Goal: Task Accomplishment & Management: Complete application form

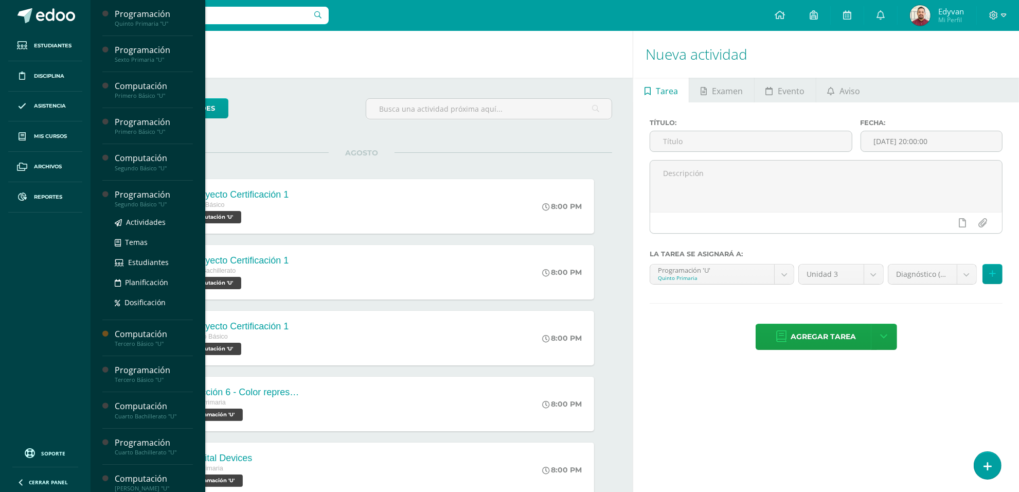
click at [139, 202] on div "Segundo Básico "U"" at bounding box center [154, 204] width 78 height 7
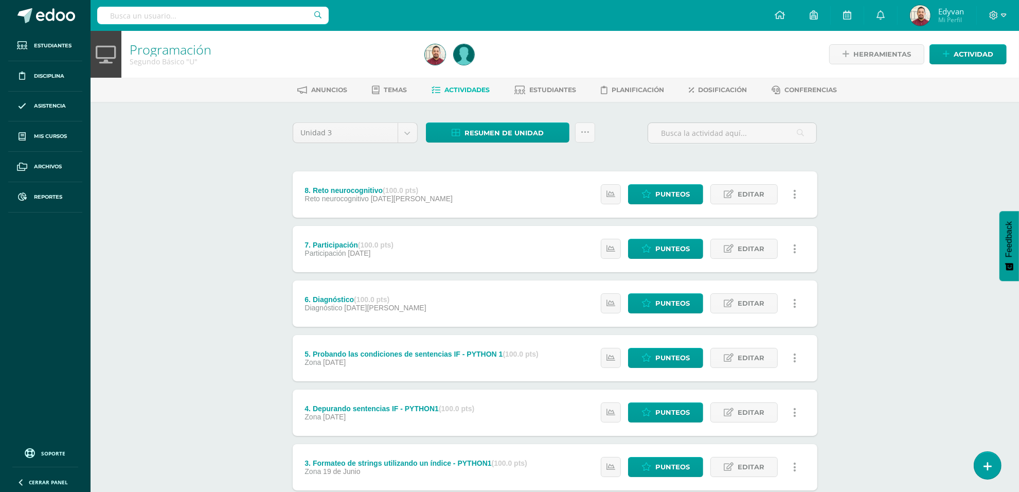
click at [184, 259] on div "Programación Segundo Básico "U" Herramientas Detalle de asistencias Actividad A…" at bounding box center [555, 349] width 928 height 637
click at [404, 135] on body "Estudiantes Disciplina Asistencia Mis cursos Archivos Reportes Soporte Ayuda Re…" at bounding box center [509, 334] width 1019 height 668
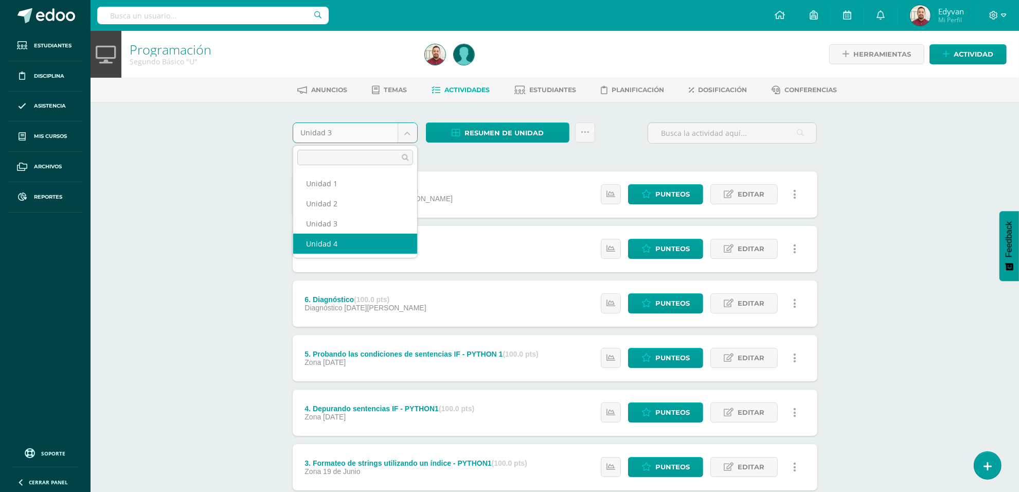
select select "Unidad 4"
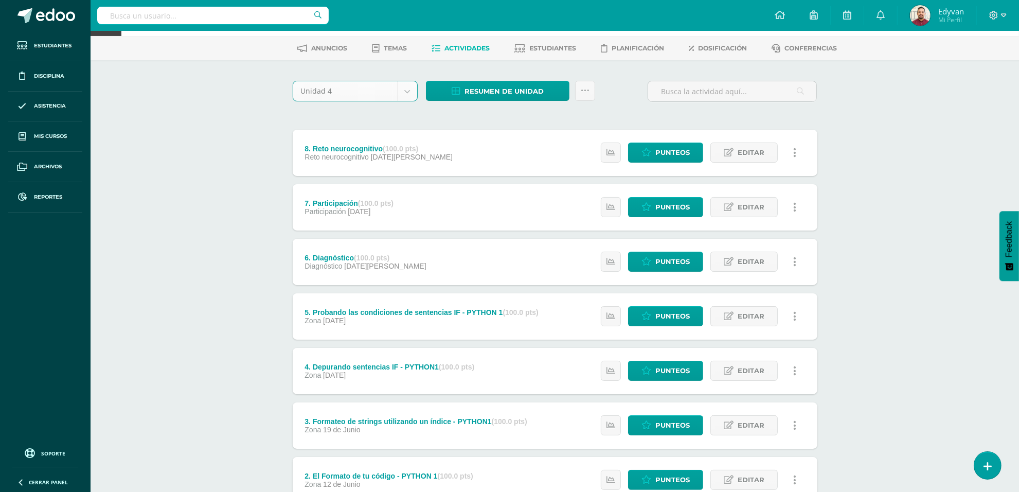
scroll to position [64, 0]
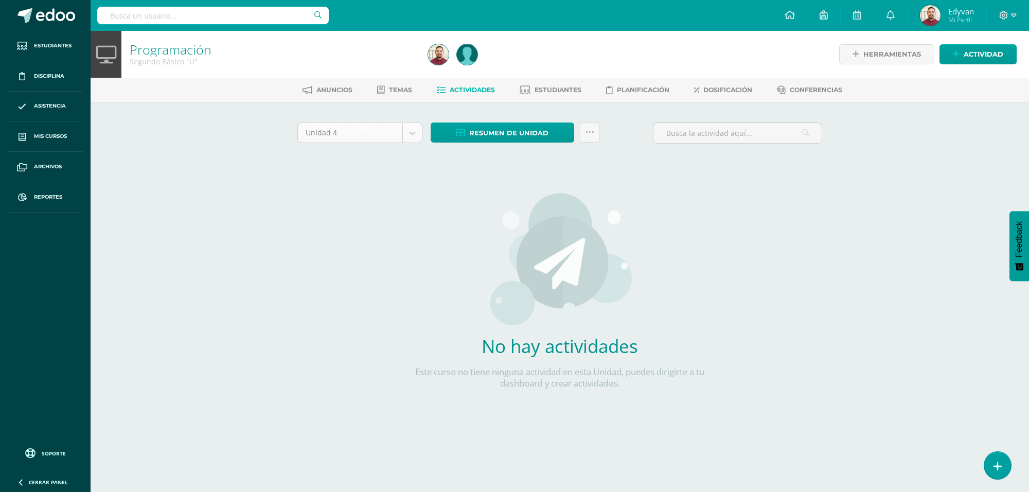
click at [415, 135] on body "Estudiantes Disciplina Asistencia Mis cursos Archivos Reportes Soporte Ayuda Re…" at bounding box center [514, 221] width 1029 height 442
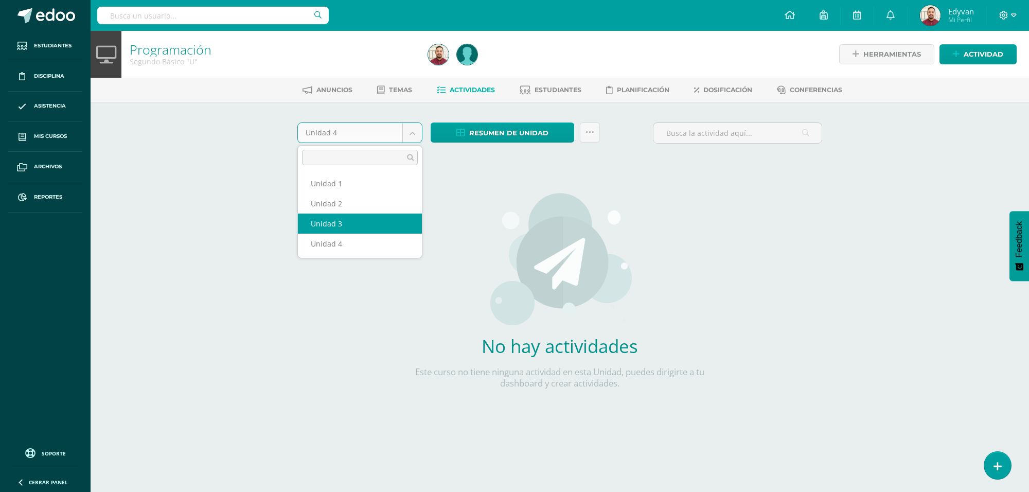
select select "Unidad 3"
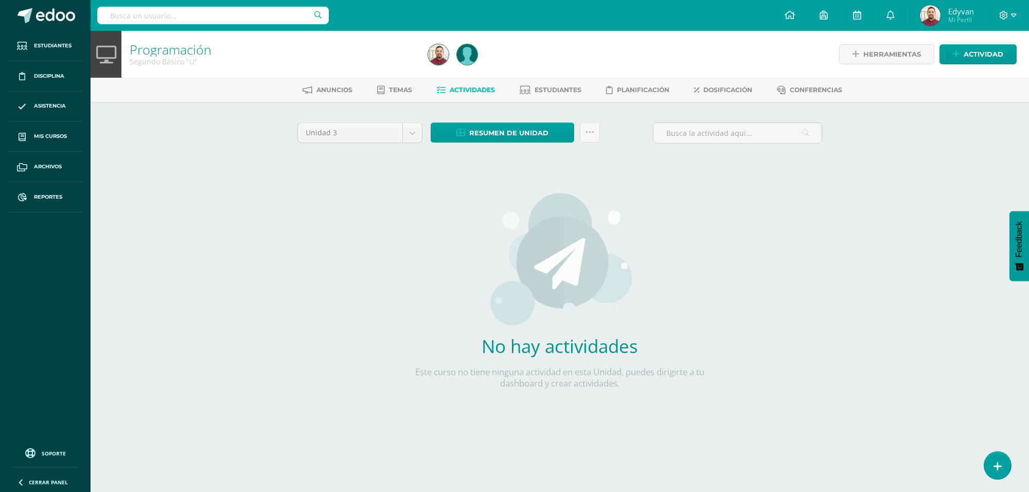
click at [239, 209] on div "Programación Segundo Básico "U" Herramientas Detalle de asistencias Actividad A…" at bounding box center [560, 236] width 938 height 411
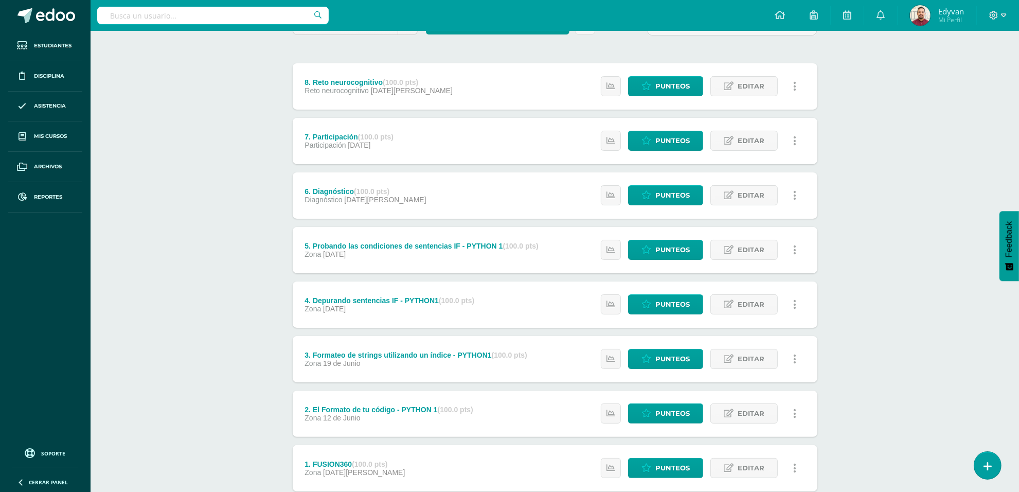
scroll to position [47, 0]
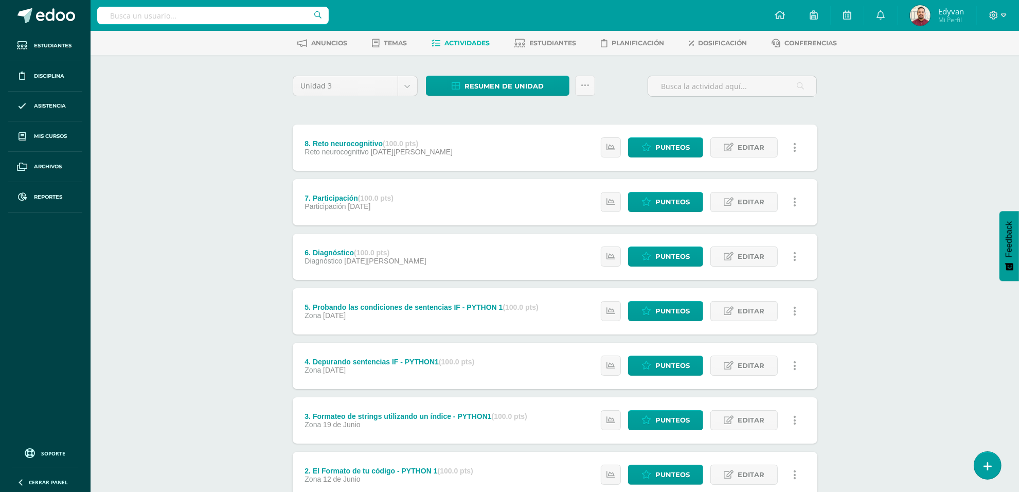
click at [230, 341] on div "Programación Segundo Básico "U" Herramientas Detalle de asistencias Actividad A…" at bounding box center [555, 302] width 928 height 637
click at [412, 86] on body "Estudiantes Disciplina Asistencia Mis cursos Archivos Reportes Soporte Ayuda Re…" at bounding box center [509, 287] width 1019 height 668
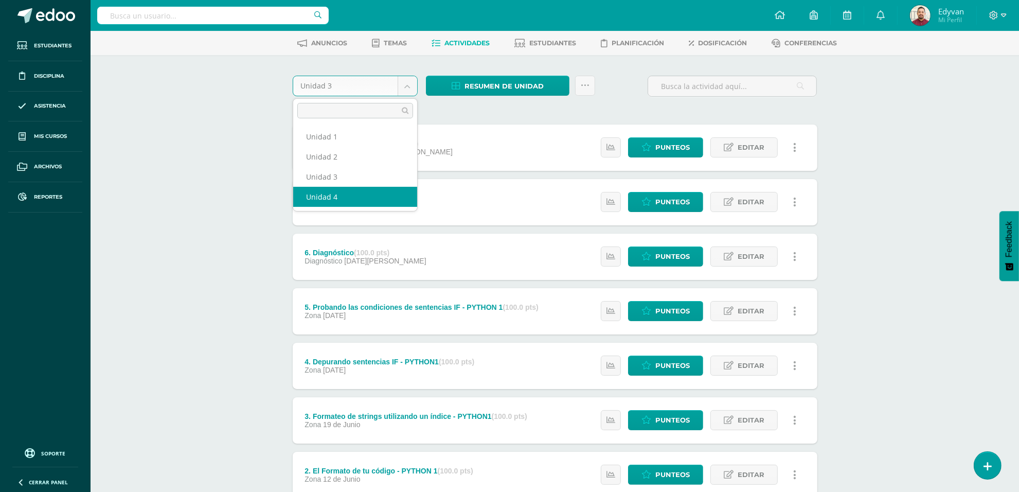
select select "Unidad 4"
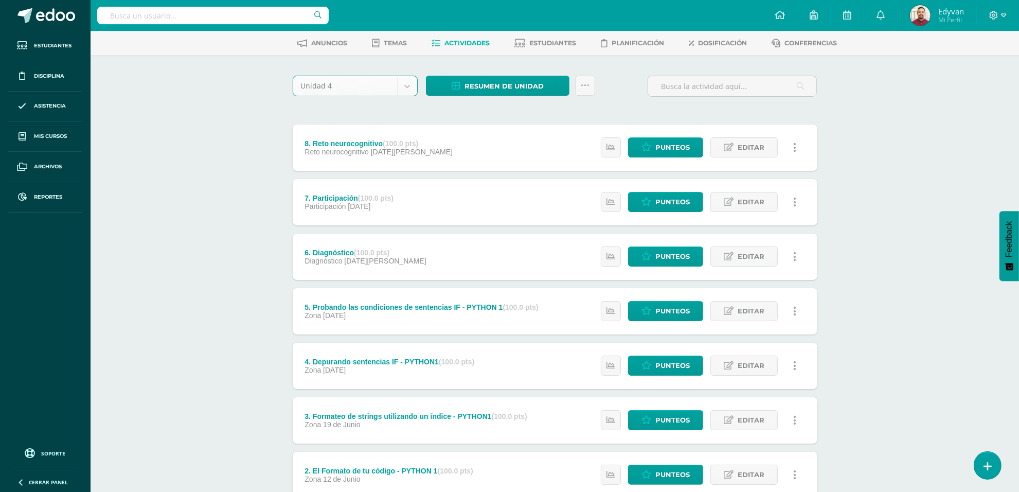
click at [236, 185] on div "Programación Segundo Básico "U" Herramientas Detalle de asistencias Actividad A…" at bounding box center [555, 302] width 928 height 637
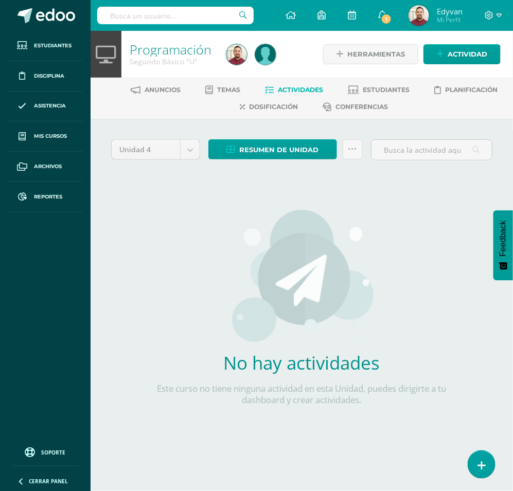
click at [412, 237] on div "No hay actividades Este curso no tiene ninguna actividad en esta Unidad, puedes…" at bounding box center [301, 313] width 303 height 250
click at [400, 372] on h2 "No hay actividades" at bounding box center [301, 363] width 303 height 24
click at [464, 58] on span "Actividad" at bounding box center [467, 54] width 40 height 19
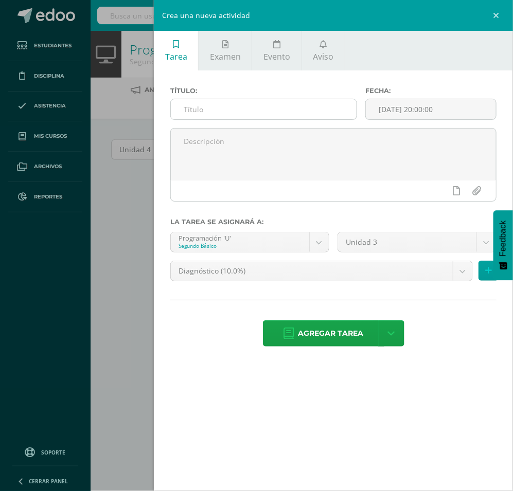
click at [264, 111] on input "text" at bounding box center [264, 109] width 186 height 20
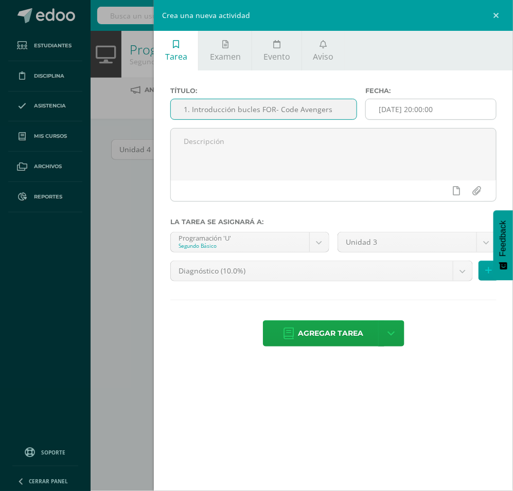
type input "1. Introducción bucles FOR- Code Avengers"
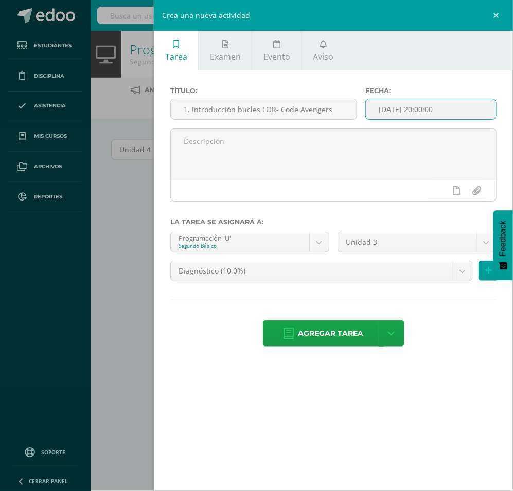
click at [430, 109] on input "[DATE] 20:00:00" at bounding box center [431, 109] width 130 height 20
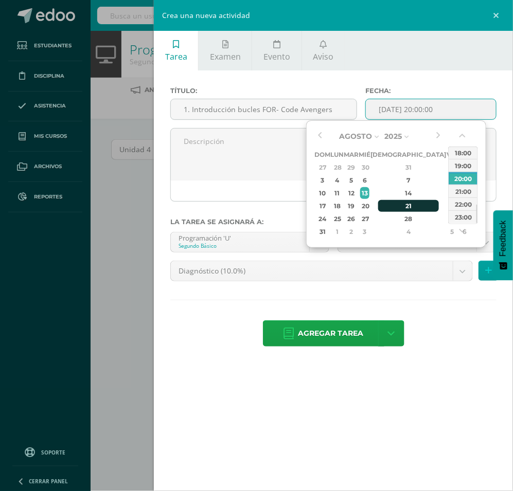
click at [394, 204] on div "21" at bounding box center [408, 206] width 61 height 12
type input "2025-08-21 20:00"
click at [472, 173] on div "20:00" at bounding box center [462, 178] width 29 height 13
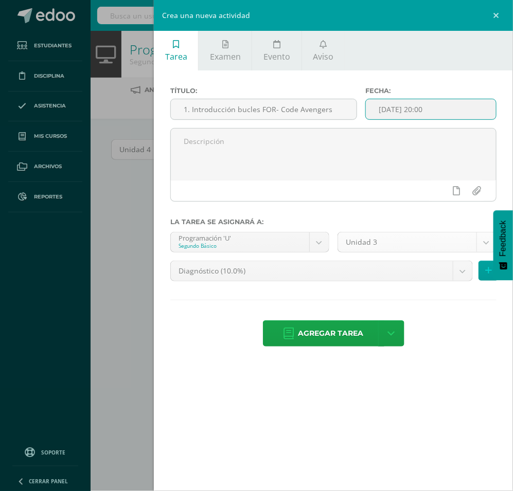
click at [447, 249] on body "Estudiantes Disciplina Asistencia Mis cursos Archivos Reportes Soporte Ayuda Re…" at bounding box center [256, 229] width 513 height 459
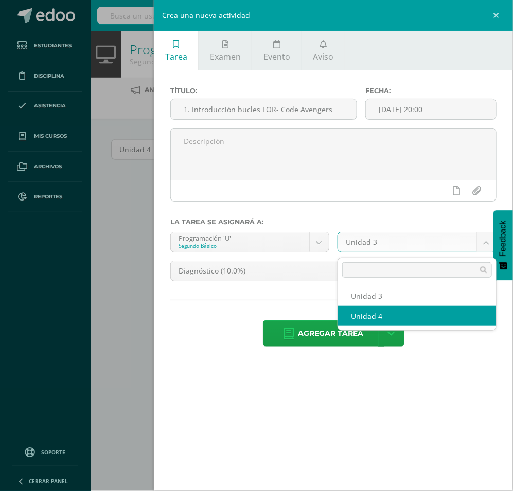
select select "200544"
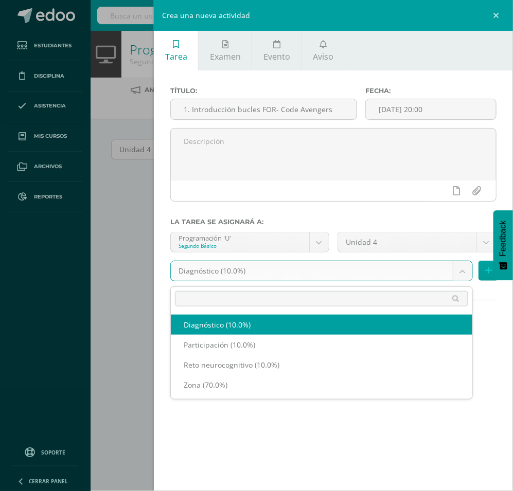
click at [434, 276] on body "Estudiantes Disciplina Asistencia Mis cursos Archivos Reportes Soporte Ayuda Re…" at bounding box center [256, 229] width 513 height 459
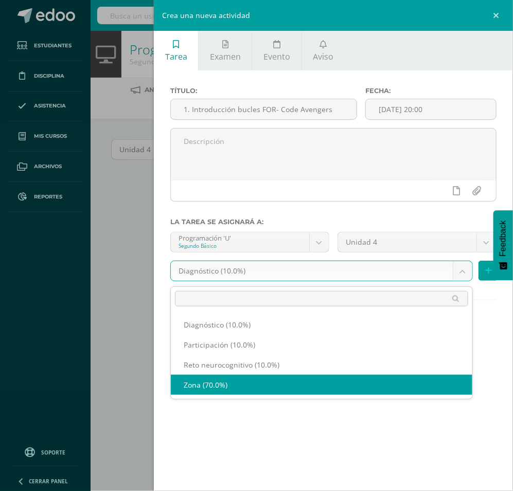
select select "204419"
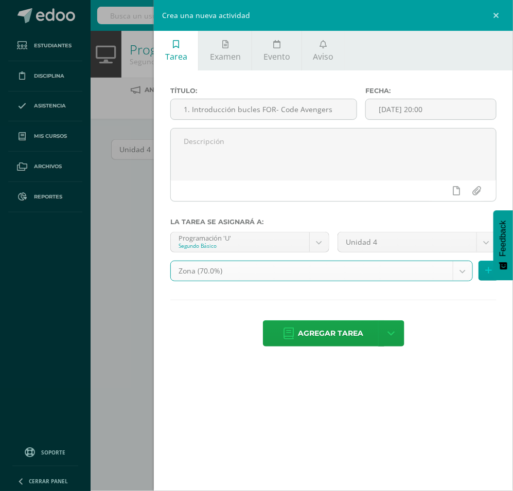
click at [387, 381] on div "Tarea Examen Evento Aviso Título: 1. Introducción bucles FOR- Code Avengers Fec…" at bounding box center [333, 245] width 359 height 491
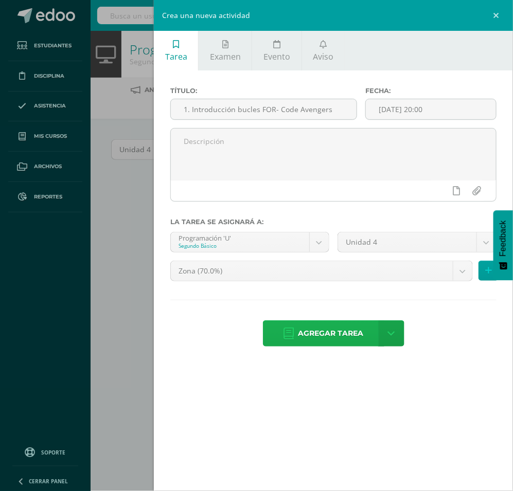
click at [325, 334] on span "Agregar tarea" at bounding box center [330, 333] width 65 height 25
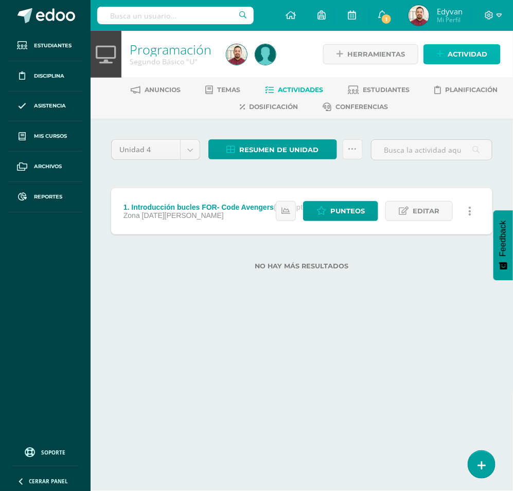
click at [464, 52] on span "Actividad" at bounding box center [467, 54] width 40 height 19
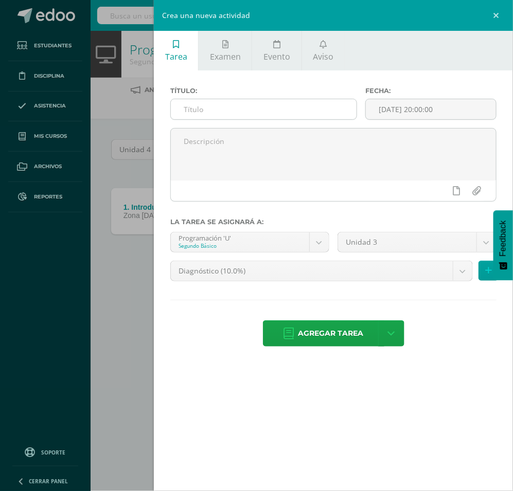
click at [310, 102] on input "text" at bounding box center [264, 109] width 186 height 20
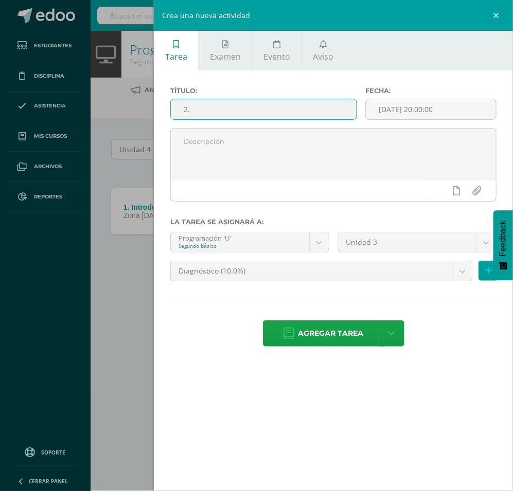
click at [235, 106] on input "2." at bounding box center [264, 109] width 186 height 20
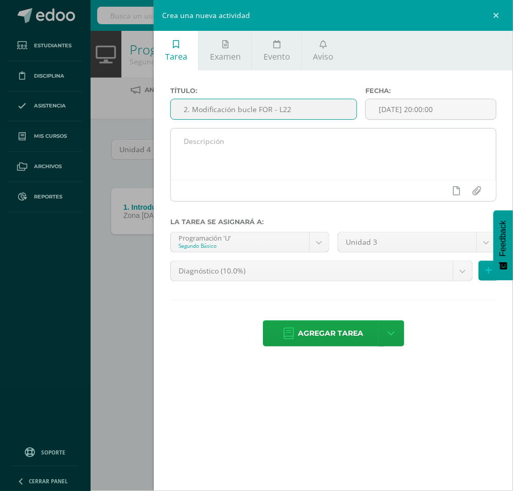
type input "2. Modificación bucle FOR - L22"
click at [309, 141] on textarea at bounding box center [333, 154] width 325 height 51
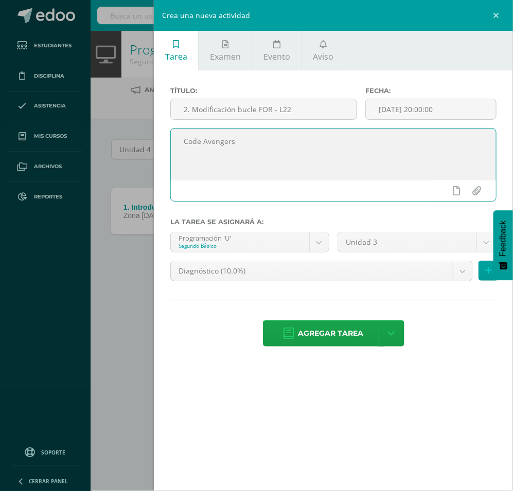
click at [309, 142] on textarea "Code Avengers" at bounding box center [333, 154] width 325 height 51
type textarea "Code Avengers"
click at [407, 245] on body "Tarea asignada exitosamente Estudiantes Disciplina Asistencia Mis cursos Archiv…" at bounding box center [256, 151] width 513 height 303
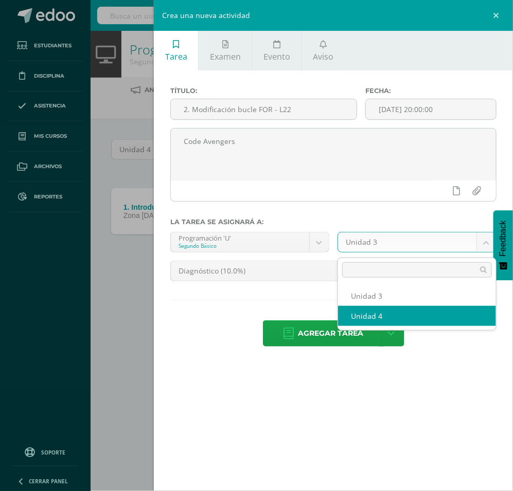
select select "200544"
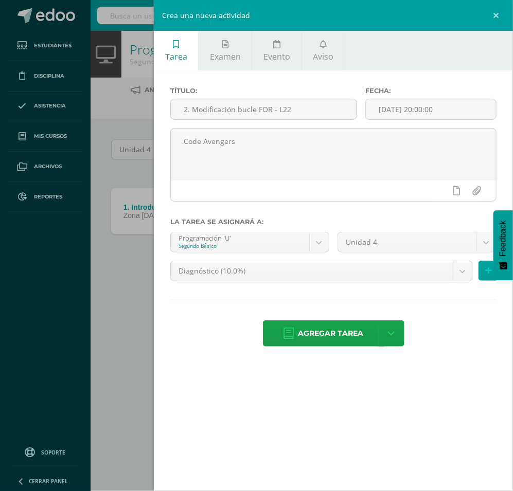
click at [390, 276] on body "Tarea asignada exitosamente Estudiantes Disciplina Asistencia Mis cursos Archiv…" at bounding box center [256, 151] width 513 height 303
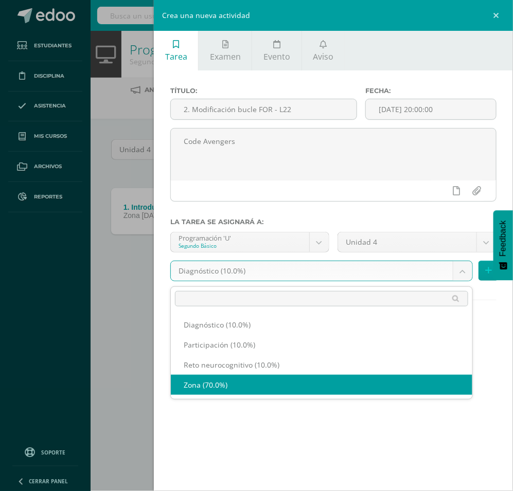
select select "204419"
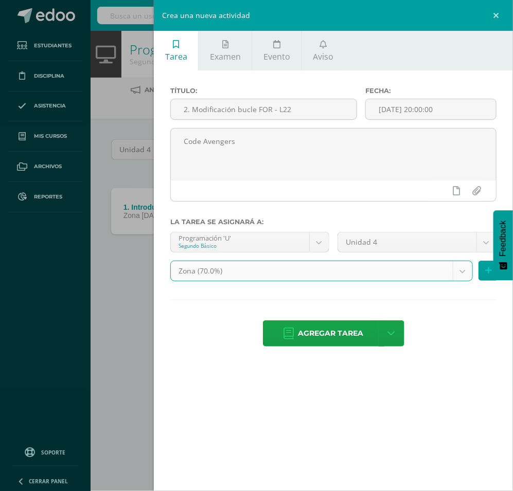
click at [373, 382] on div "Tarea Examen Evento Aviso Título: 2. Modificación bucle FOR - L22 Fecha: 2025-0…" at bounding box center [333, 245] width 359 height 491
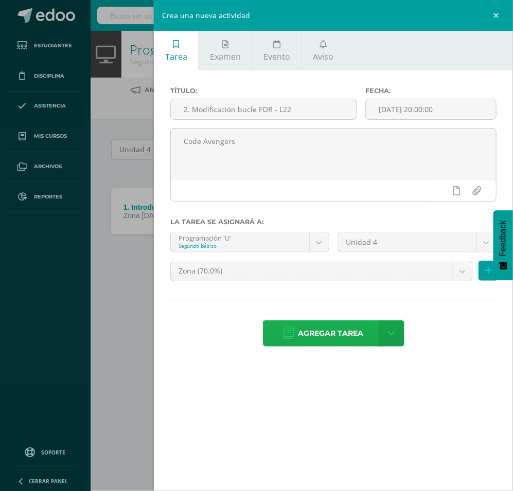
click at [338, 340] on span "Agregar tarea" at bounding box center [330, 333] width 65 height 25
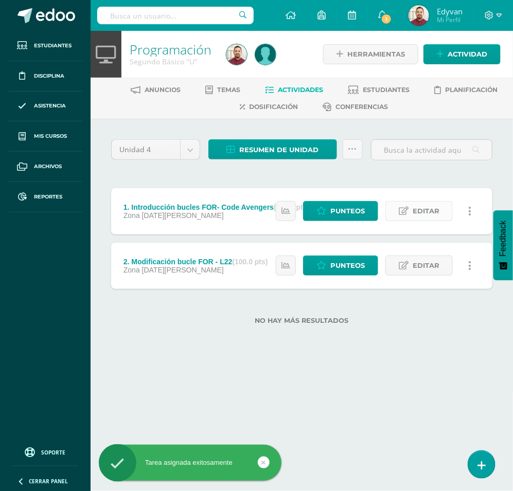
click at [433, 214] on span "Editar" at bounding box center [425, 211] width 27 height 19
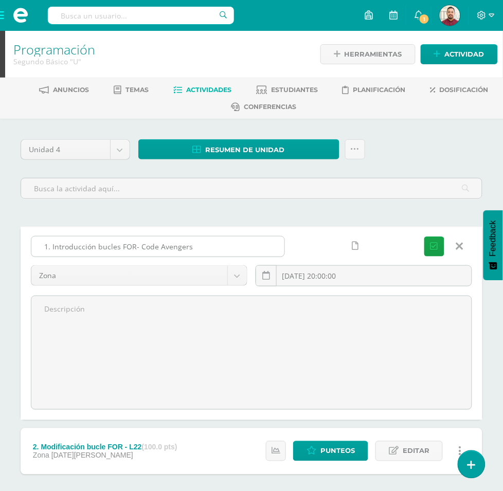
drag, startPoint x: 301, startPoint y: 204, endPoint x: 227, endPoint y: 206, distance: 74.1
click at [227, 237] on input "1. Introducción bucles FOR- Code Avengers" at bounding box center [157, 247] width 253 height 20
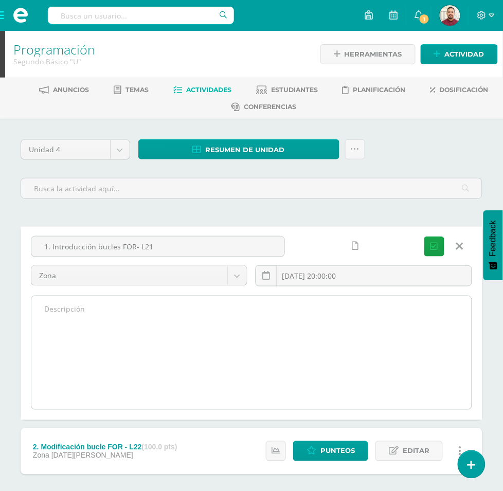
type input "1. Introducción bucles FOR- L21"
click at [266, 297] on textarea at bounding box center [251, 352] width 440 height 113
paste textarea "Code Avengers"
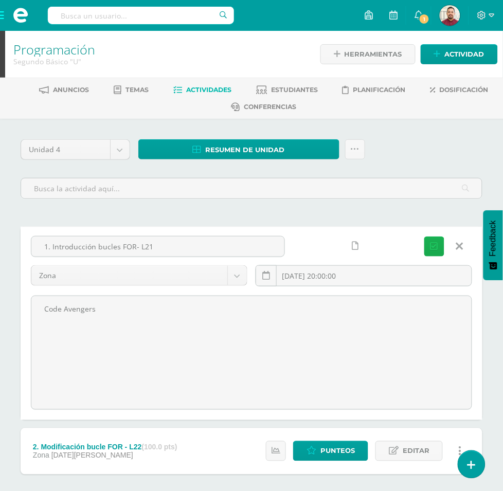
type textarea "Code Avengers"
click at [436, 242] on icon "submit" at bounding box center [434, 246] width 8 height 9
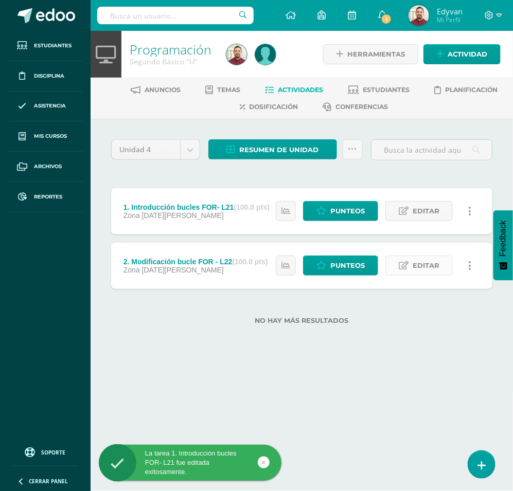
click at [430, 271] on span "Editar" at bounding box center [425, 265] width 27 height 19
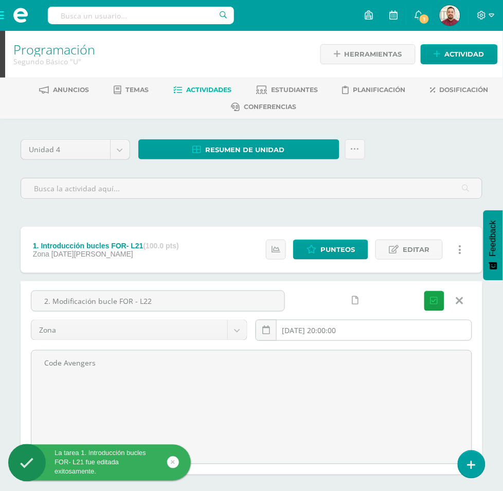
click at [374, 320] on input "[DATE] 20:00:00" at bounding box center [363, 330] width 215 height 20
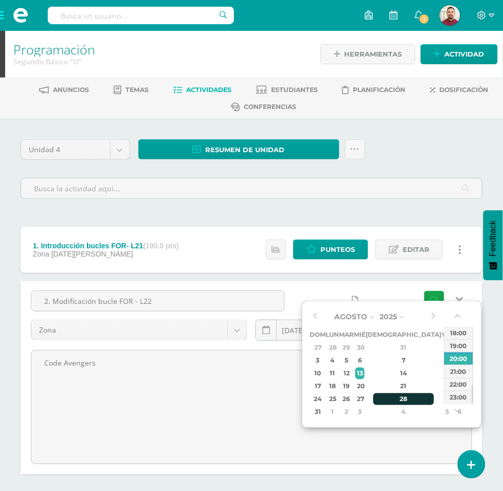
click at [392, 397] on div "28" at bounding box center [403, 399] width 61 height 12
type input "2025-08-28 20:00"
click at [455, 355] on div "20:00" at bounding box center [458, 358] width 29 height 13
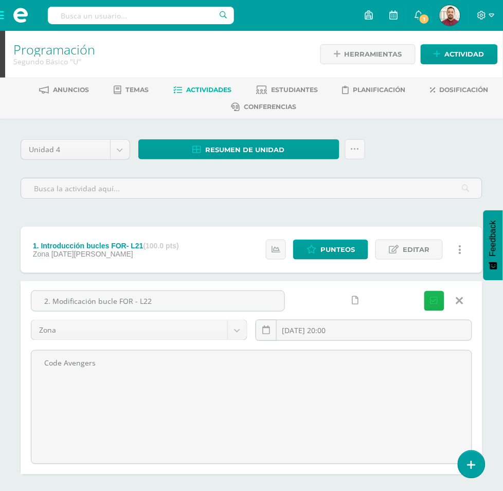
click at [436, 297] on icon "submit" at bounding box center [434, 301] width 8 height 9
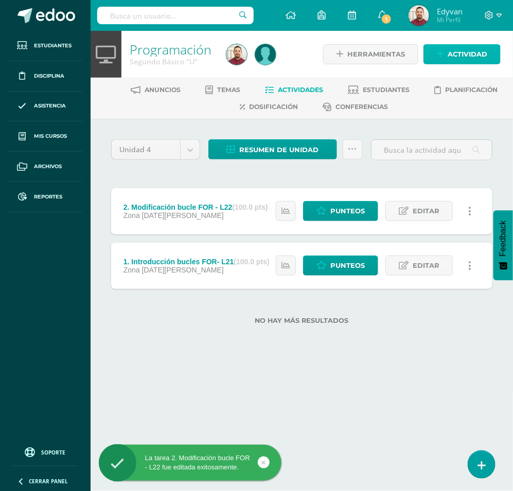
click at [472, 55] on span "Actividad" at bounding box center [467, 54] width 40 height 19
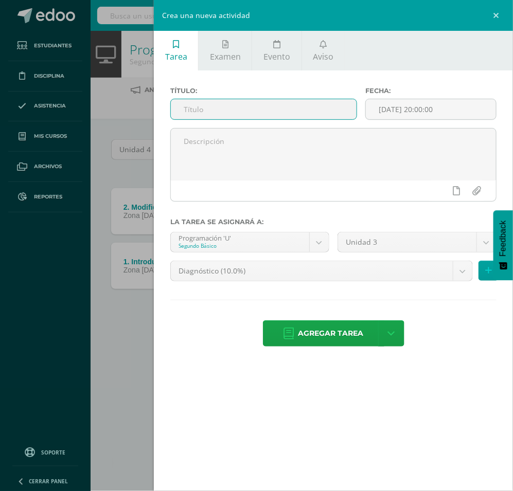
click at [286, 107] on input "text" at bounding box center [264, 109] width 186 height 20
type input "3. Bucles de gráficos - L23"
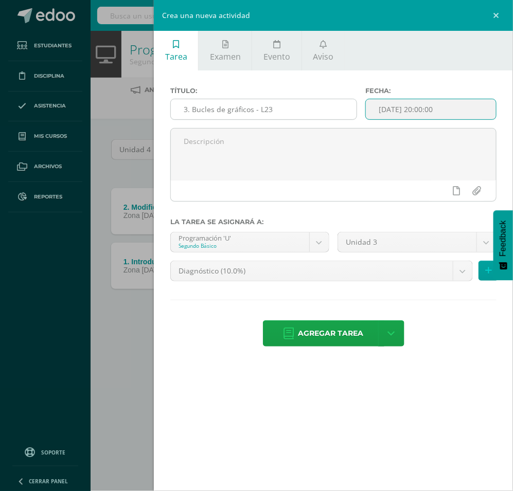
type input "[DATE] 20:00"
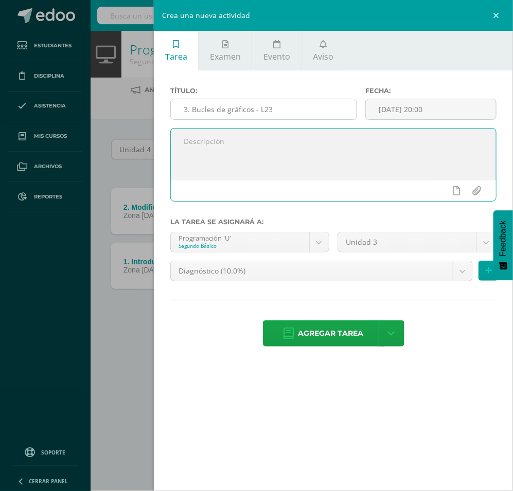
paste textarea "Code Avengers"
type textarea "Code Avengers"
click at [409, 103] on input "[DATE] 20:00" at bounding box center [431, 109] width 130 height 20
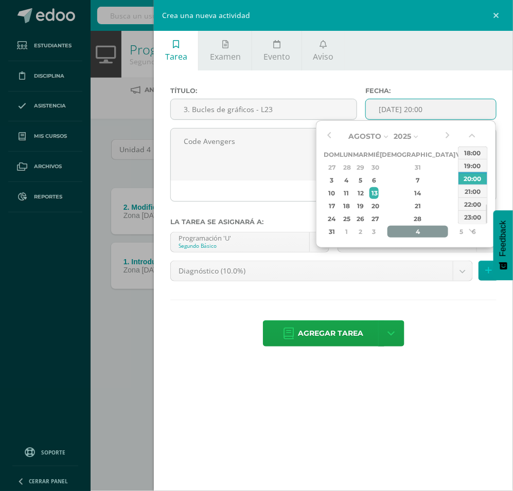
click at [404, 230] on div "4" at bounding box center [417, 232] width 61 height 12
type input "[DATE] 20:00"
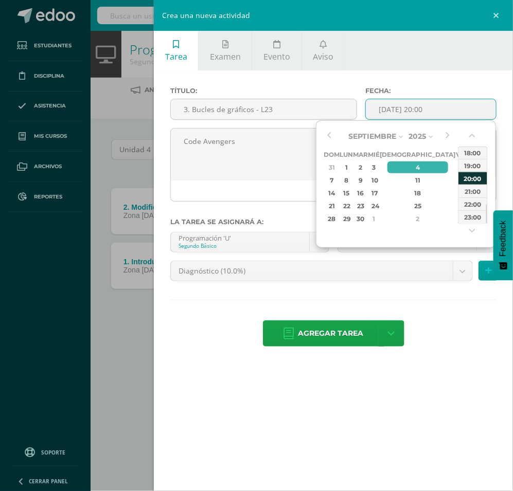
click at [482, 178] on div "20:00" at bounding box center [472, 178] width 29 height 13
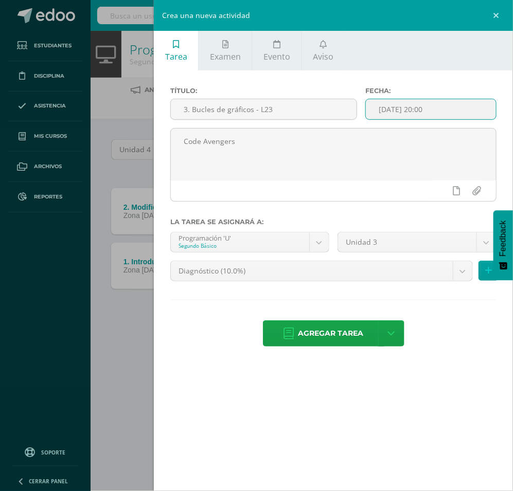
click at [463, 77] on div "Título: 3. Bucles de gráficos - L23 Fecha: [DATE] 20:00 Code Avengers La tarea …" at bounding box center [333, 217] width 359 height 295
click at [438, 250] on body "La tarea 2. Modificación bucle FOR - L22 fue editada exitosamente. Estudiantes …" at bounding box center [256, 178] width 513 height 357
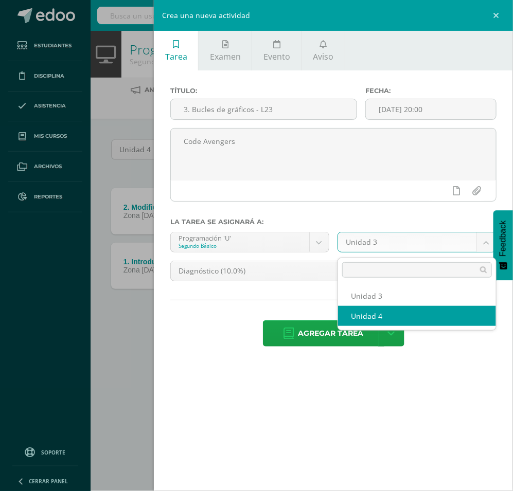
select select "200544"
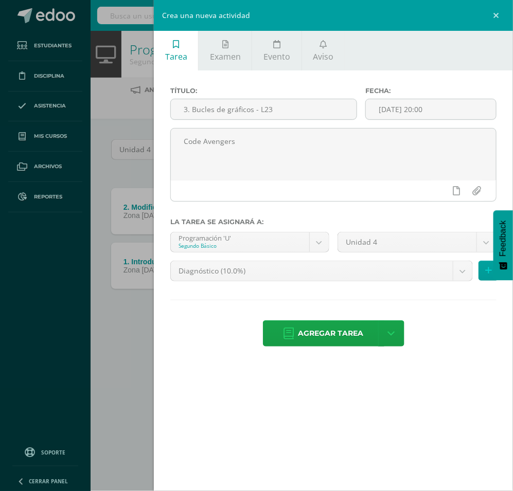
click at [386, 276] on body "La tarea 2. Modificación bucle FOR - L22 fue editada exitosamente. Estudiantes …" at bounding box center [256, 178] width 513 height 357
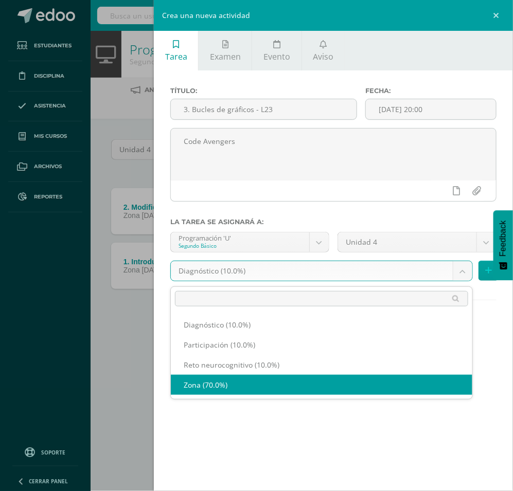
select select "204419"
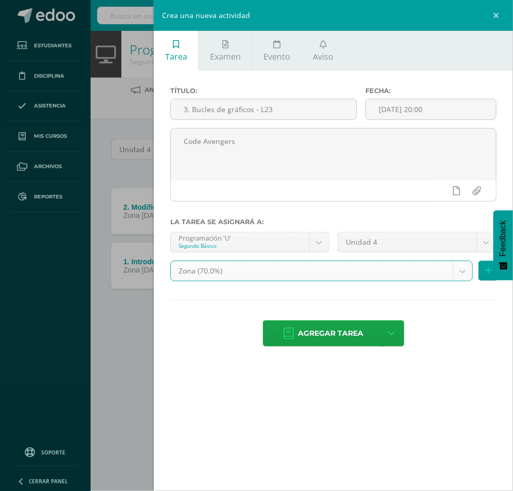
click at [358, 380] on div "Tarea Examen Evento Aviso Título: 3. Bucles de gráficos - L23 Fecha: [DATE] 20:…" at bounding box center [333, 245] width 359 height 491
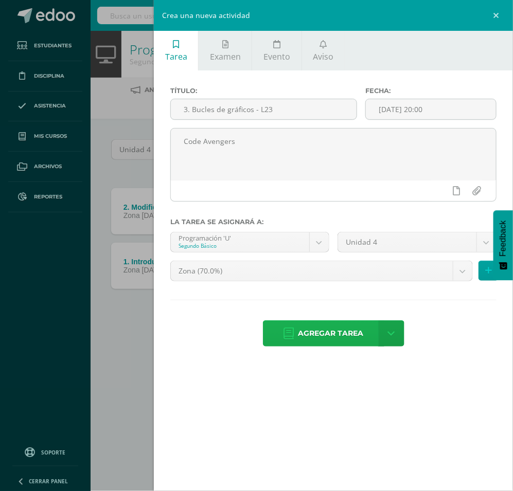
click at [330, 330] on span "Agregar tarea" at bounding box center [330, 333] width 65 height 25
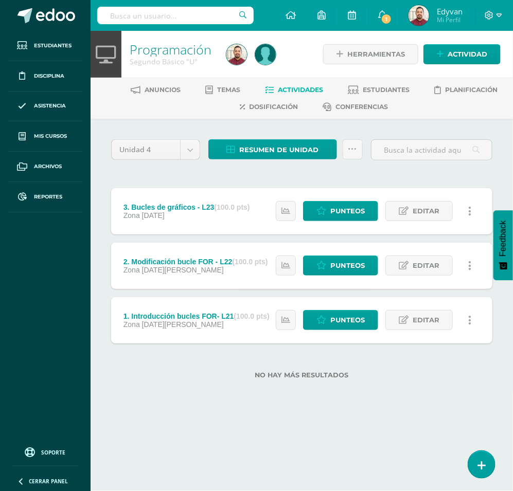
click at [380, 396] on div "Unidad 4 Unidad 1 Unidad 2 Unidad 3 Unidad 4 Resumen de unidad Descargar como H…" at bounding box center [302, 265] width 422 height 293
click at [476, 55] on span "Actividad" at bounding box center [467, 54] width 40 height 19
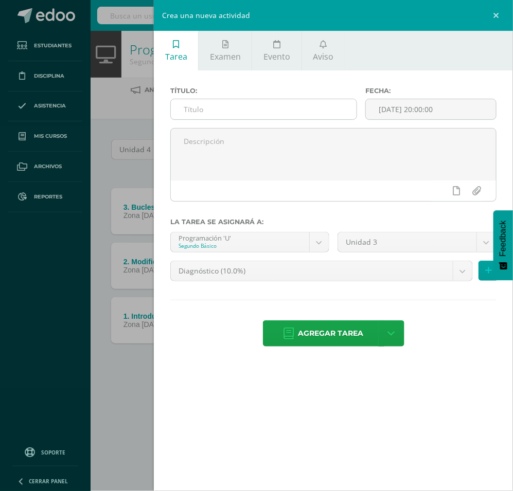
click at [329, 117] on input "text" at bounding box center [264, 109] width 186 height 20
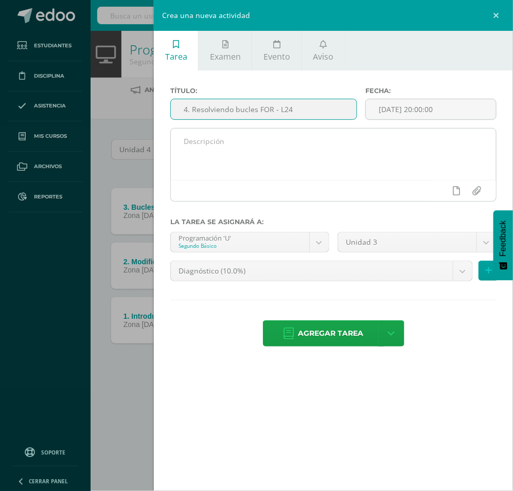
type input "4. Resolviendo bucles FOR - L24"
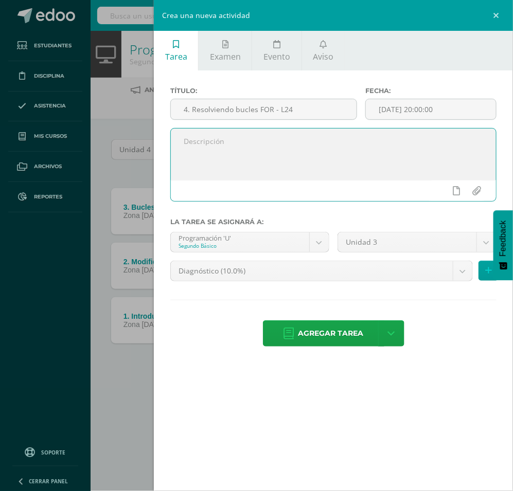
click at [328, 134] on textarea at bounding box center [333, 154] width 325 height 51
paste textarea "Code Avengers"
type textarea "Code Avengers"
click at [413, 104] on input "[DATE] 20:00:00" at bounding box center [431, 109] width 130 height 20
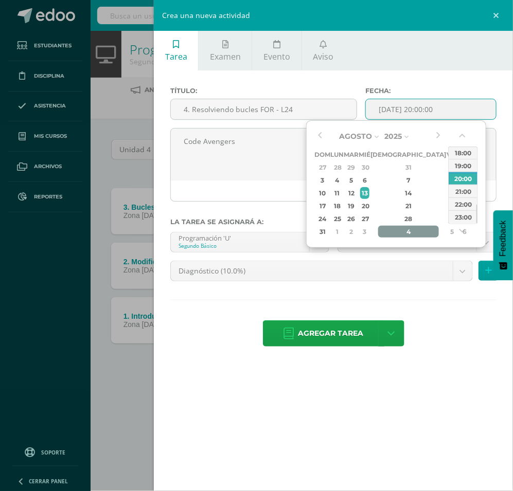
click at [402, 233] on div "4" at bounding box center [408, 232] width 61 height 12
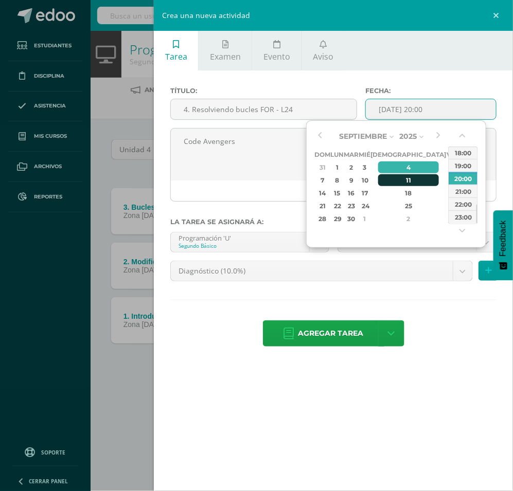
click at [402, 180] on div "11" at bounding box center [408, 180] width 61 height 12
type input "[DATE] 20:00"
click at [464, 177] on div "20:00" at bounding box center [462, 178] width 29 height 13
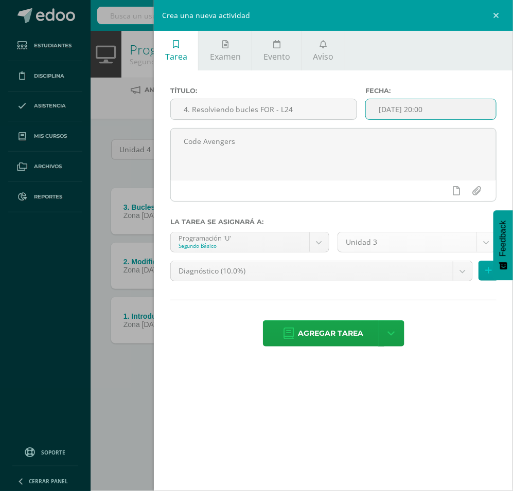
click at [451, 237] on body "Tarea asignada exitosamente Estudiantes Disciplina Asistencia Mis cursos Archiv…" at bounding box center [256, 206] width 513 height 412
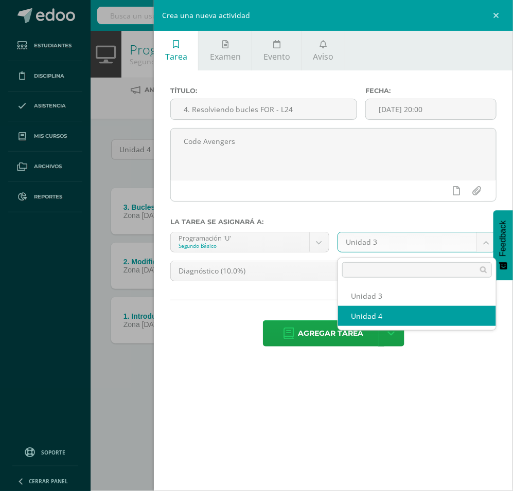
select select "200544"
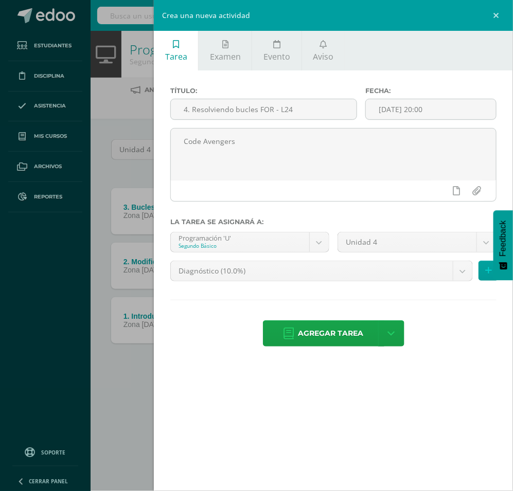
click at [404, 283] on body "Tarea asignada exitosamente Estudiantes Disciplina Asistencia Mis cursos Archiv…" at bounding box center [256, 206] width 513 height 412
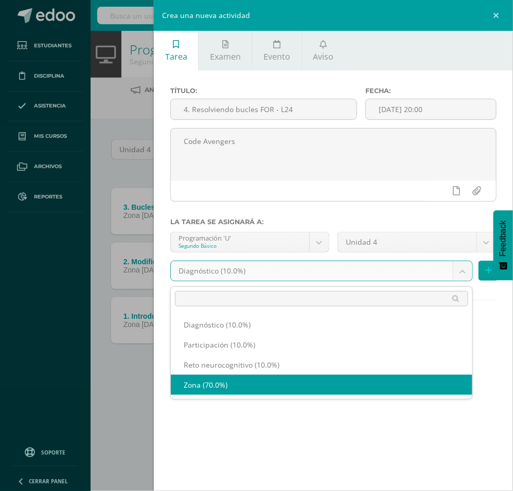
select select "204419"
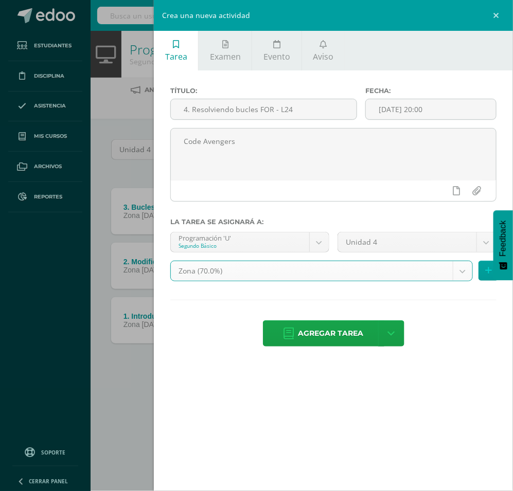
click at [356, 400] on div "Tarea Examen Evento Aviso Título: 4. Resolviendo bucles FOR - L24 Fecha: [DATE]…" at bounding box center [333, 245] width 359 height 491
drag, startPoint x: 315, startPoint y: 316, endPoint x: 312, endPoint y: 336, distance: 19.7
click at [314, 317] on div "Título: 4. Resolviendo bucles FOR - L24 Fecha: [DATE] 20:00 Code Avengers La ta…" at bounding box center [333, 217] width 359 height 295
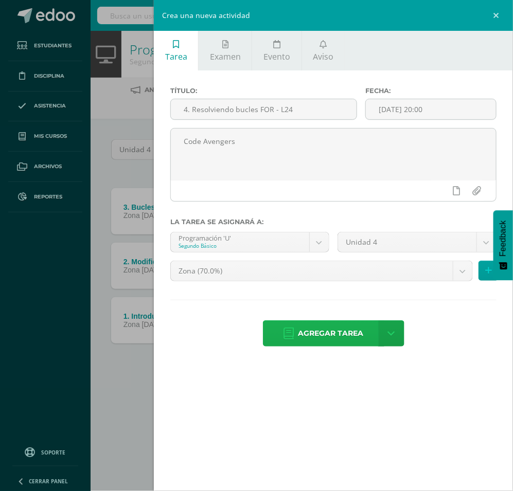
click at [312, 336] on span "Agregar tarea" at bounding box center [330, 333] width 65 height 25
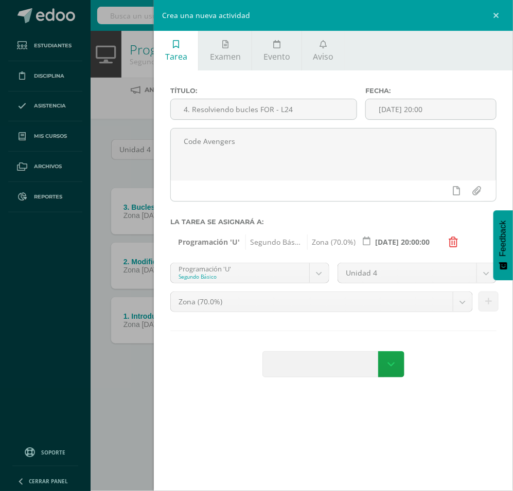
click at [337, 384] on div "Título: 4. Resolviendo bucles FOR - L24 Fecha: [DATE] 20:00 Code Avengers La ta…" at bounding box center [333, 233] width 359 height 326
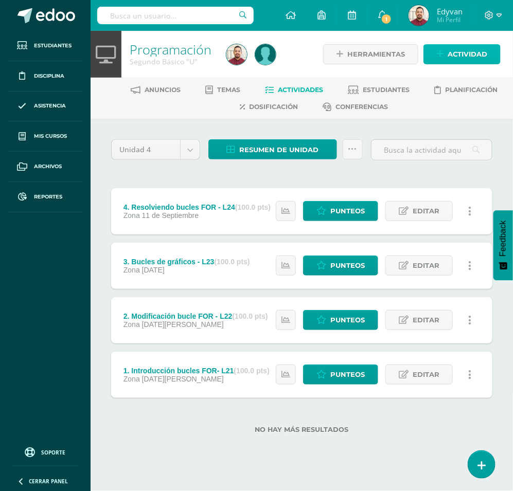
click at [453, 54] on span "Actividad" at bounding box center [467, 54] width 40 height 19
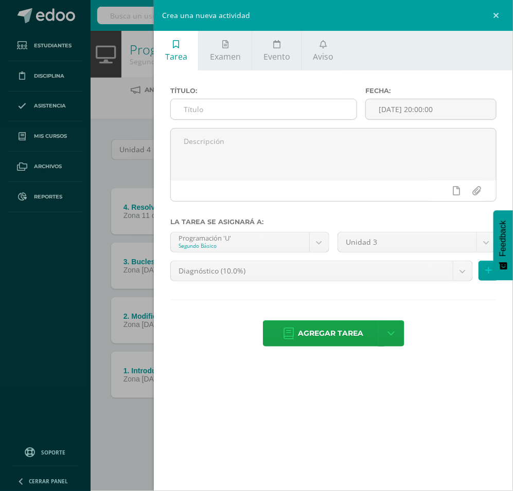
click at [260, 116] on input "text" at bounding box center [264, 109] width 186 height 20
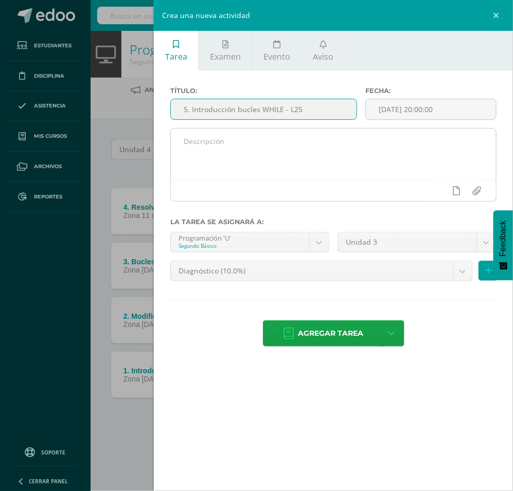
type input "5. Introducción bucles WHILE - L25"
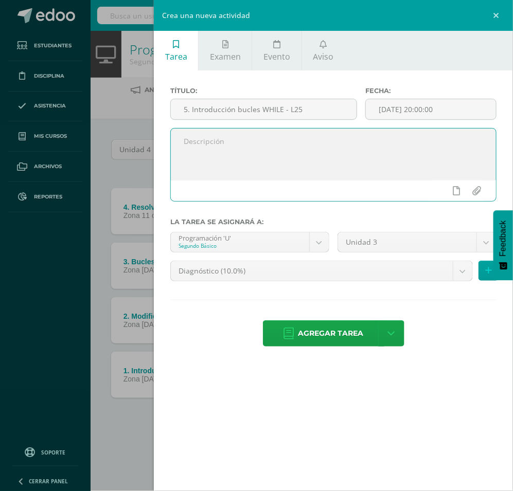
click at [265, 164] on textarea at bounding box center [333, 154] width 325 height 51
paste textarea "Code Avengers"
type textarea "Code Avengers"
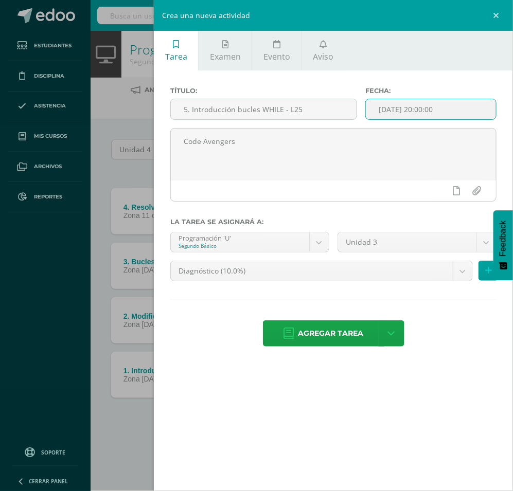
click at [423, 105] on input "[DATE] 20:00:00" at bounding box center [431, 109] width 130 height 20
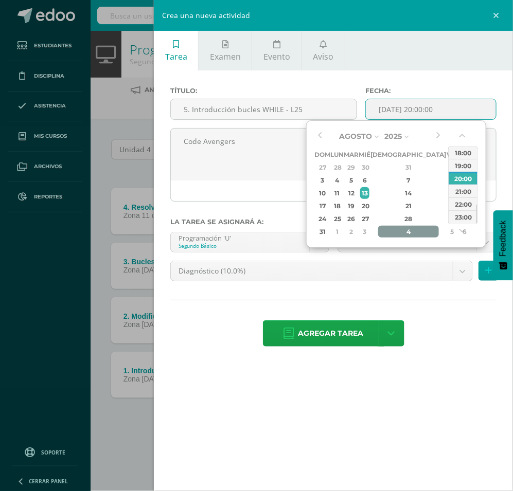
click at [397, 233] on div "4" at bounding box center [408, 232] width 61 height 12
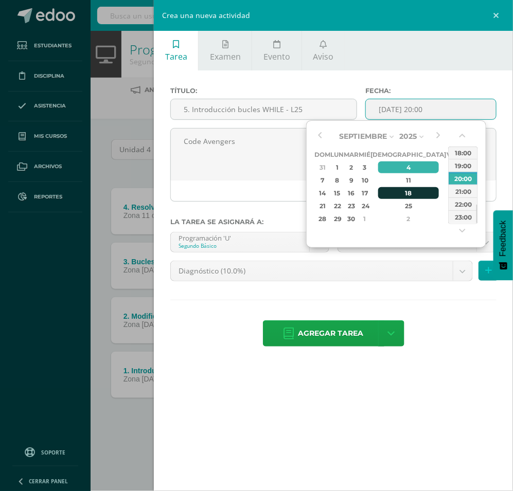
click at [395, 198] on div "18" at bounding box center [408, 193] width 61 height 12
type input "2025-09-18 20:00"
click at [465, 178] on div "20:00" at bounding box center [462, 178] width 29 height 13
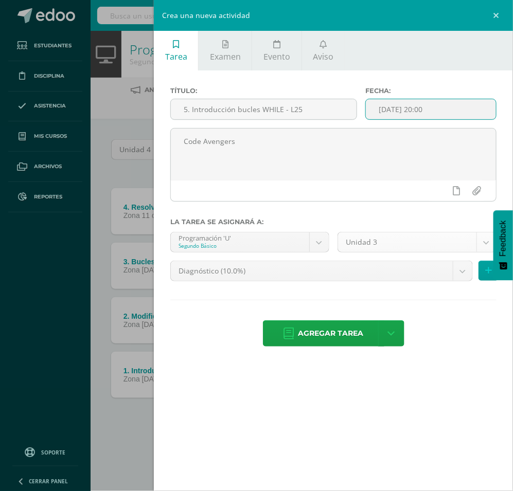
click at [450, 243] on body "Tarea asignada exitosamente Estudiantes Disciplina Asistencia Mis cursos Archiv…" at bounding box center [256, 233] width 513 height 466
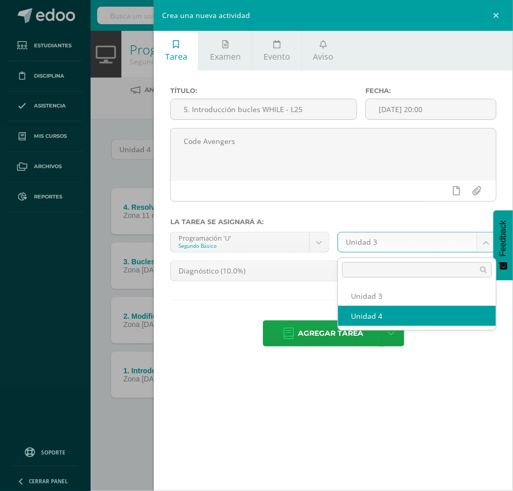
select select "200544"
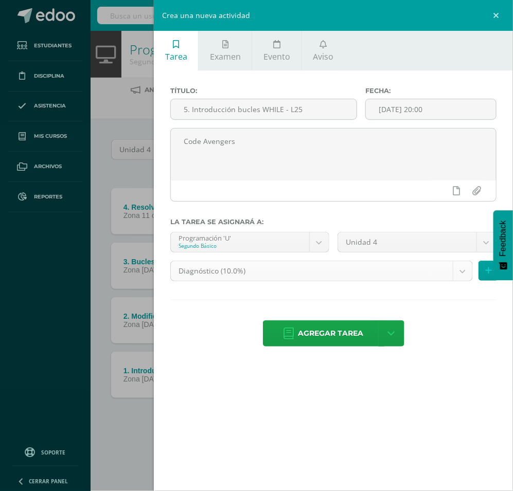
click at [382, 276] on body "Tarea asignada exitosamente Estudiantes Disciplina Asistencia Mis cursos Archiv…" at bounding box center [256, 233] width 513 height 466
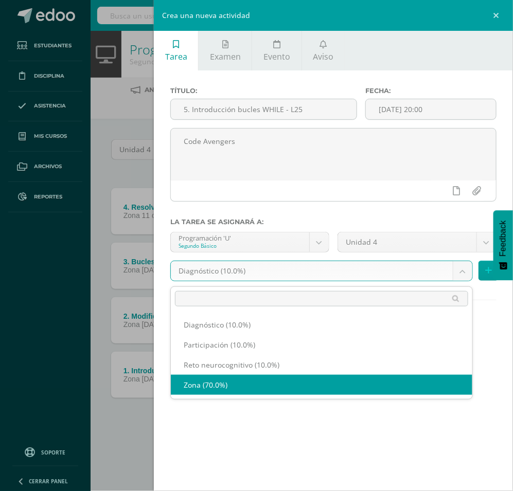
select select "204419"
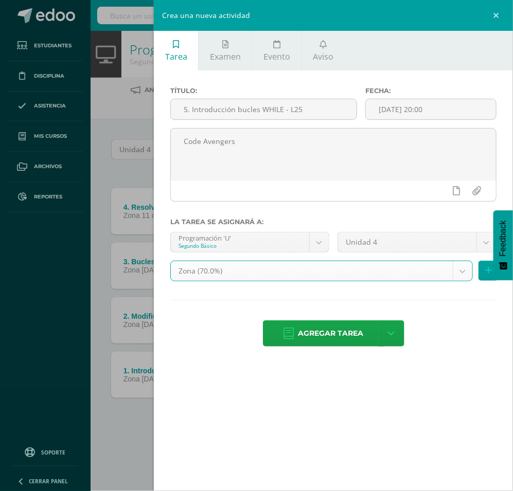
click at [328, 392] on div "Tarea Examen Evento Aviso Título: 5. Introducción bucles WHILE - L25 Fecha: 202…" at bounding box center [333, 245] width 359 height 491
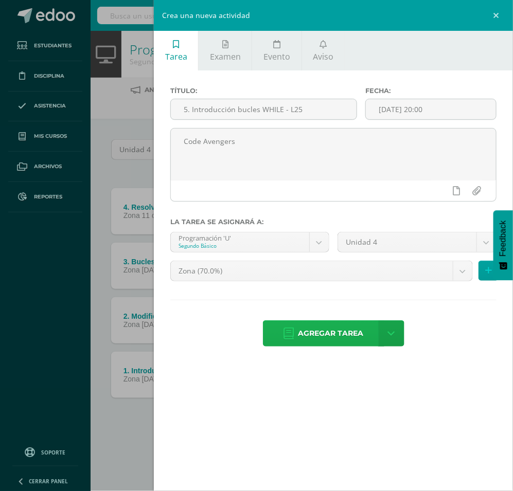
click at [323, 344] on span "Agregar tarea" at bounding box center [330, 333] width 65 height 25
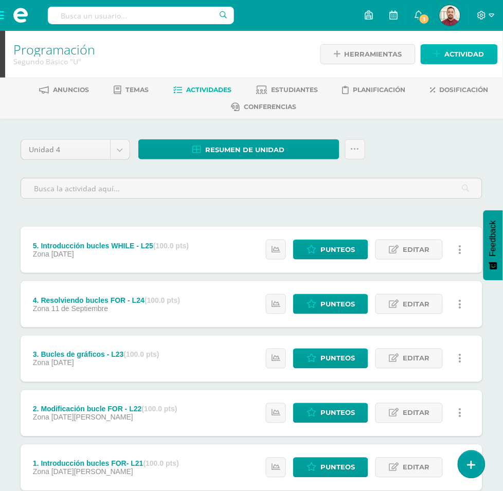
click at [452, 57] on span "Actividad" at bounding box center [465, 54] width 40 height 19
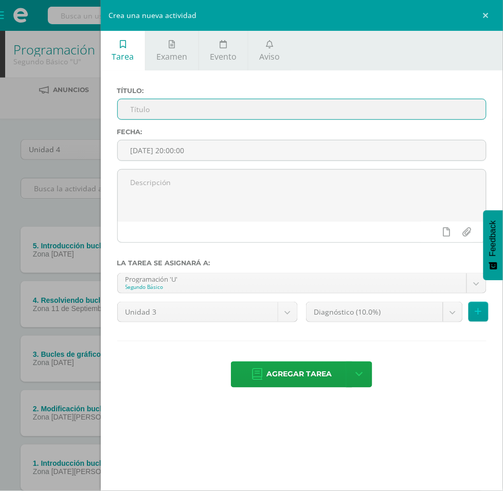
click at [292, 112] on input "text" at bounding box center [302, 109] width 368 height 20
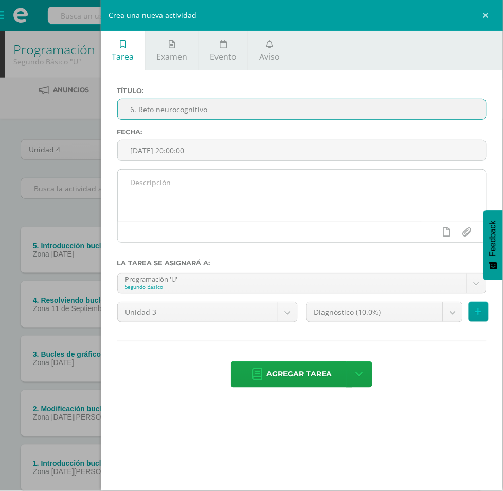
type input "6. Reto neurocognitivo"
click at [280, 170] on textarea at bounding box center [302, 195] width 368 height 51
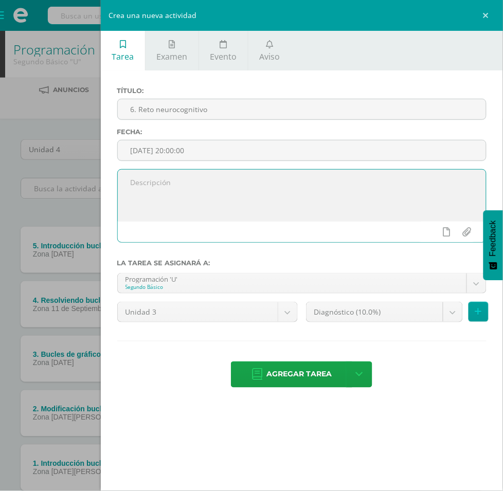
paste textarea "Code Avengers"
type textarea "Code Avengers"
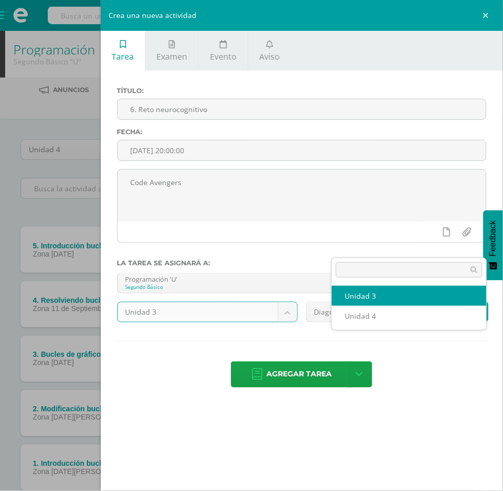
click at [418, 242] on body "Tarea asignada exitosamente Estudiantes Disciplina Asistencia Mis cursos Archiv…" at bounding box center [251, 280] width 503 height 560
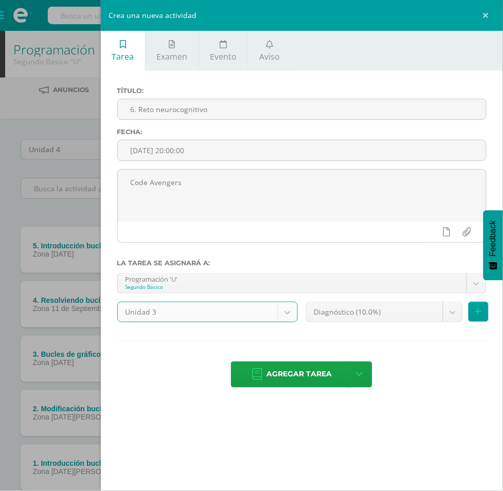
click at [403, 249] on body "Tarea asignada exitosamente Estudiantes Disciplina Asistencia Mis cursos Archiv…" at bounding box center [251, 280] width 503 height 560
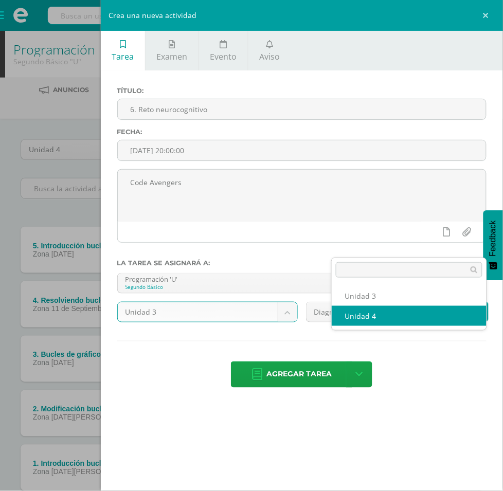
drag, startPoint x: 404, startPoint y: 318, endPoint x: 386, endPoint y: 294, distance: 29.4
select select "200544"
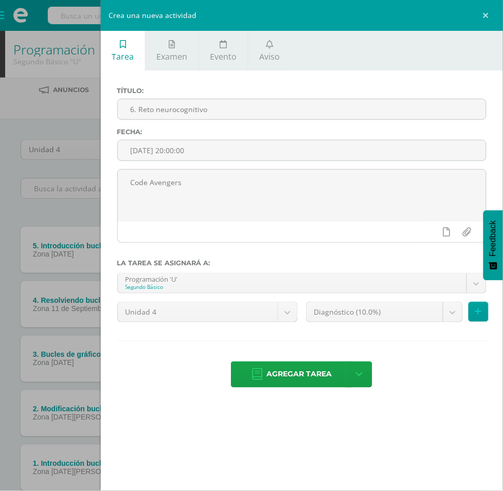
click at [384, 276] on body "Tarea asignada exitosamente Estudiantes Disciplina Asistencia Mis cursos Archiv…" at bounding box center [251, 280] width 503 height 560
click at [371, 275] on body "Tarea asignada exitosamente Estudiantes Disciplina Asistencia Mis cursos Archiv…" at bounding box center [251, 280] width 503 height 560
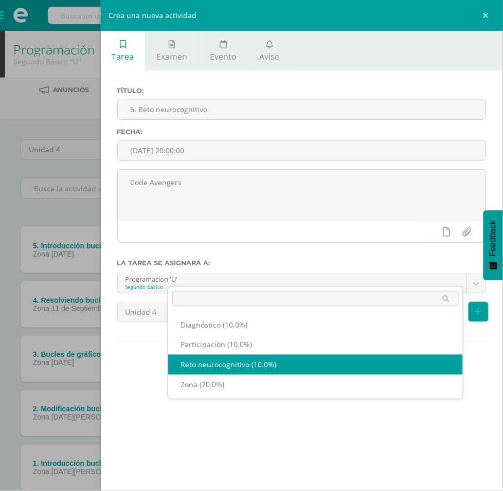
select select "204422"
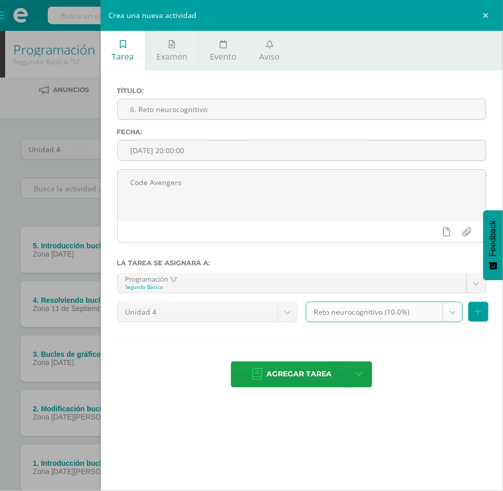
click at [410, 128] on div "Fecha: 2025-08-13 20:00:00" at bounding box center [301, 148] width 377 height 41
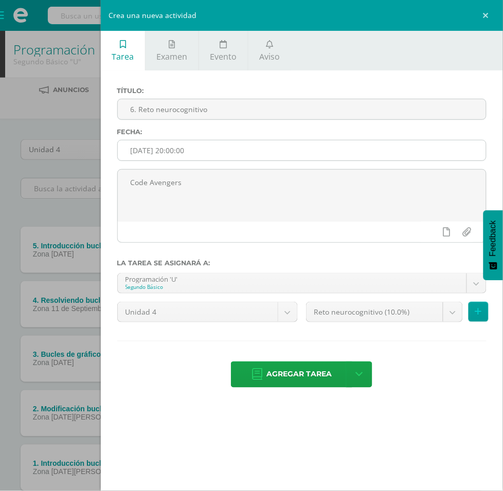
click at [411, 140] on input "[DATE] 20:00:00" at bounding box center [302, 150] width 368 height 20
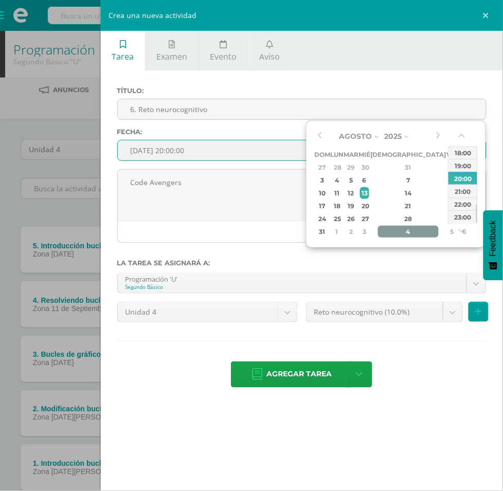
click at [402, 235] on div "4" at bounding box center [408, 232] width 61 height 12
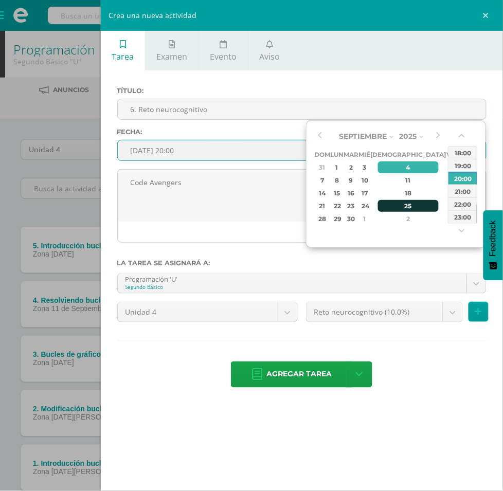
click at [401, 206] on div "25" at bounding box center [408, 206] width 61 height 12
type input "2025-09-25 20:00"
click at [461, 177] on div "20:00" at bounding box center [462, 178] width 29 height 13
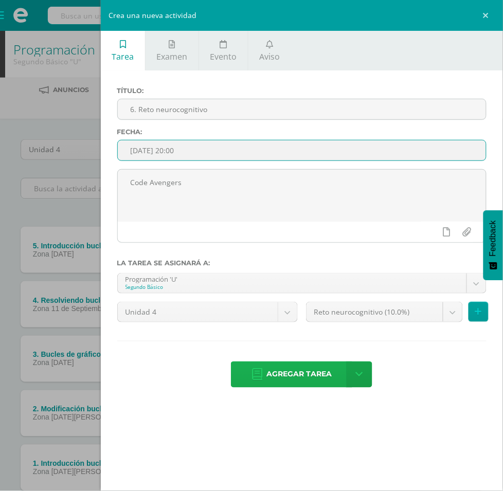
click at [332, 362] on span "Agregar tarea" at bounding box center [298, 374] width 65 height 25
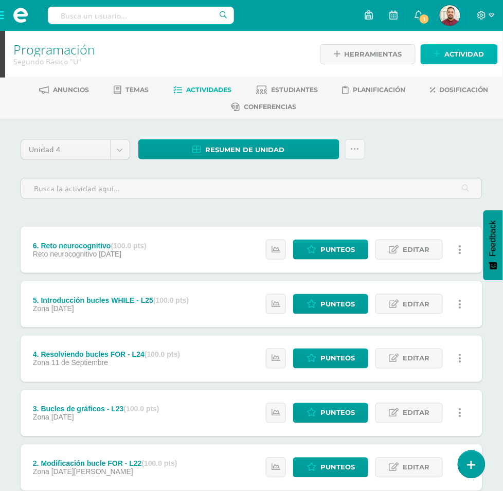
click at [455, 47] on span "Actividad" at bounding box center [465, 54] width 40 height 19
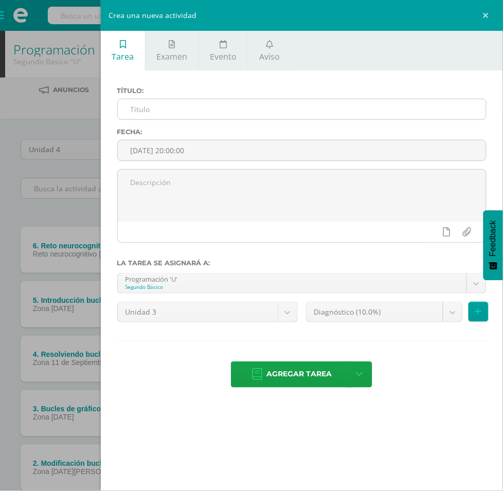
click at [299, 106] on input "text" at bounding box center [302, 109] width 368 height 20
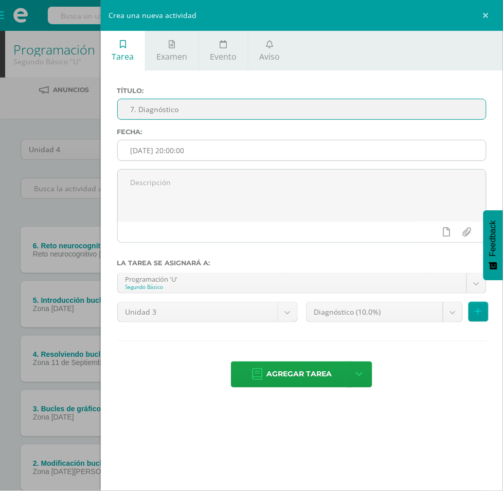
type input "7. Diagnóstico"
click at [399, 140] on input "[DATE] 20:00:00" at bounding box center [302, 150] width 368 height 20
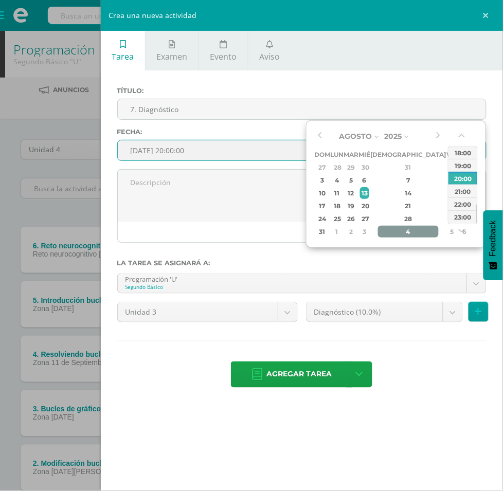
click at [390, 230] on div "4" at bounding box center [408, 232] width 61 height 12
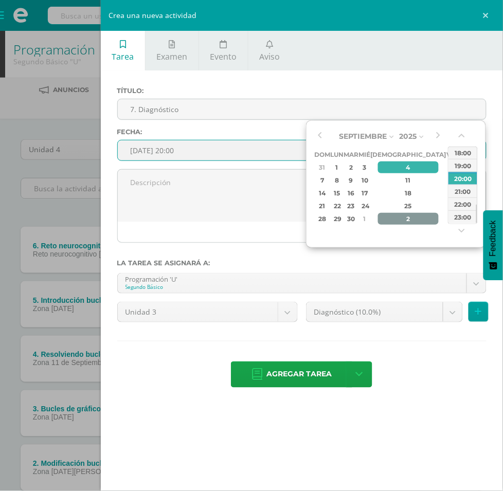
click at [399, 216] on div "2" at bounding box center [408, 219] width 61 height 12
type input "2025-10-02 20:00"
click at [456, 175] on div "20:00" at bounding box center [462, 178] width 29 height 13
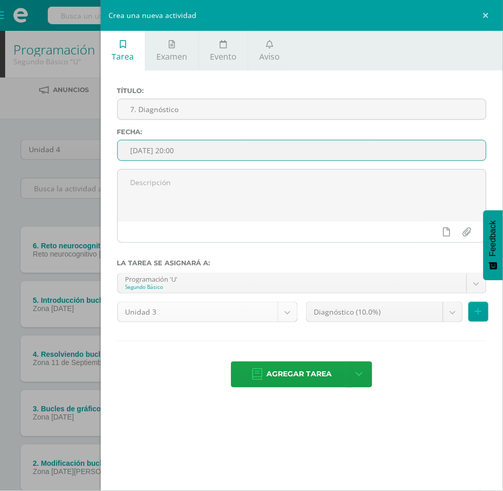
click at [386, 246] on body "Tarea asignada exitosamente Estudiantes Disciplina Asistencia Mis cursos Archiv…" at bounding box center [251, 307] width 503 height 614
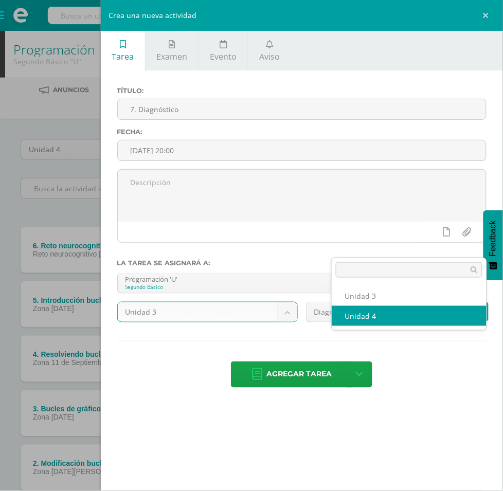
select select "200544"
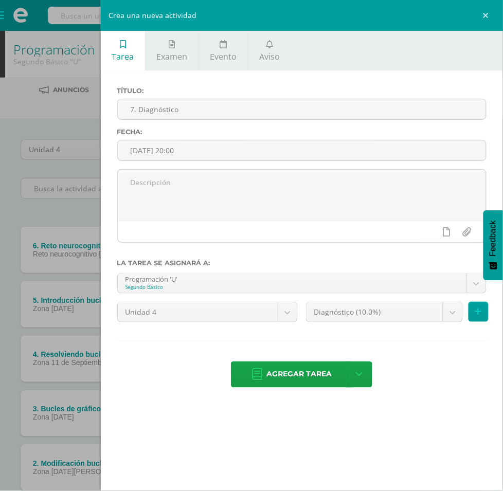
click at [372, 273] on body "Tarea asignada exitosamente Estudiantes Disciplina Asistencia Mis cursos Archiv…" at bounding box center [251, 307] width 503 height 614
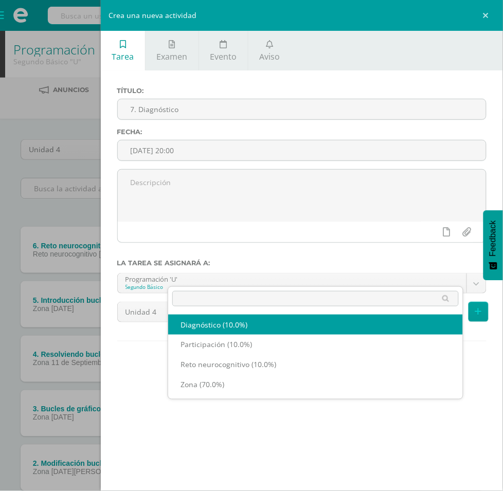
select select "204421"
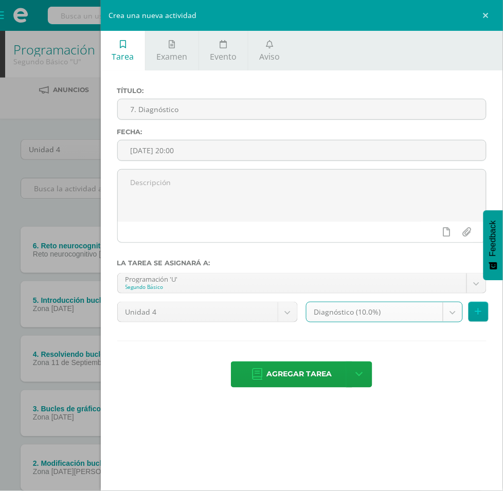
click at [311, 368] on div "Título: 7. Diagnóstico Fecha: 2025-10-02 20:00 La tarea se asignará a: Programa…" at bounding box center [302, 238] width 402 height 336
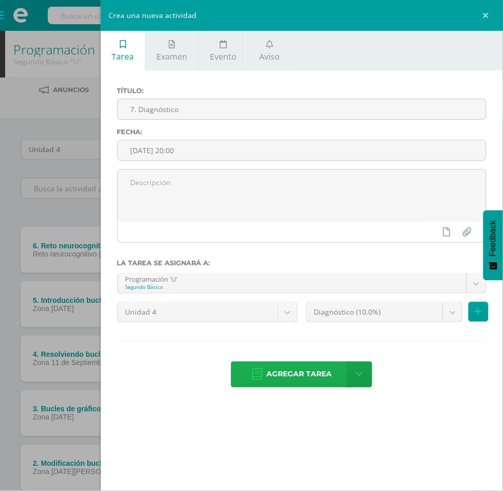
click at [315, 362] on link "Agregar tarea" at bounding box center [291, 375] width 121 height 26
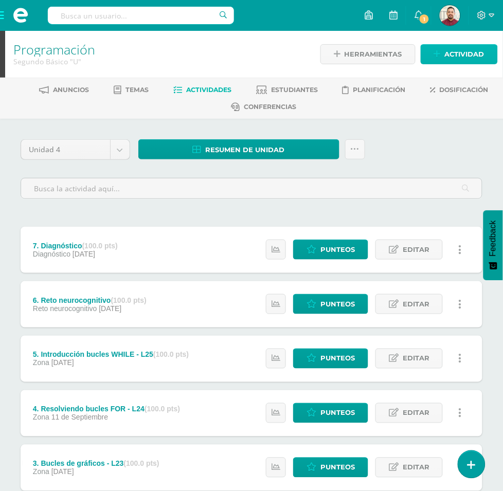
click at [445, 51] on span "Actividad" at bounding box center [465, 54] width 40 height 19
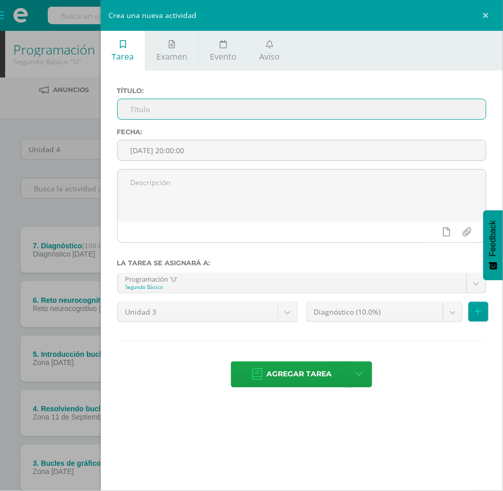
click at [332, 107] on input "text" at bounding box center [302, 109] width 368 height 20
type input "8. Participación"
click at [392, 140] on input "[DATE] 20:00:00" at bounding box center [302, 150] width 368 height 20
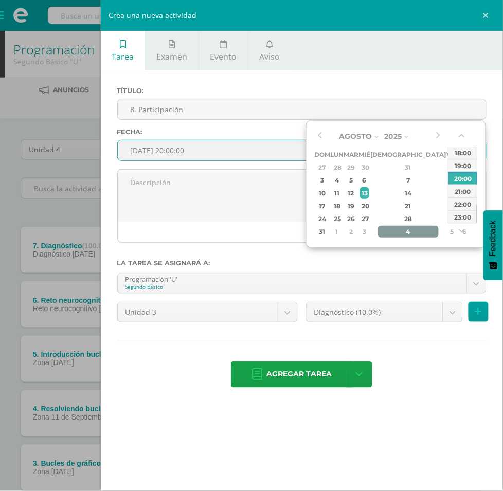
click at [397, 230] on div "4" at bounding box center [408, 232] width 61 height 12
type input "[DATE] 20:00"
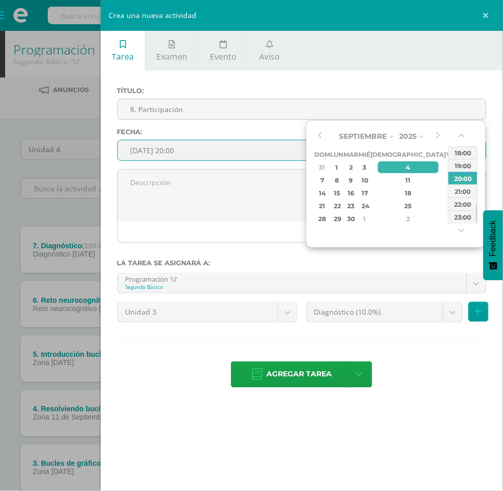
click at [394, 225] on div "Septiembre Enero Febrero Marzo [PERSON_NAME] [PERSON_NAME] Octubre Noviembre [D…" at bounding box center [396, 184] width 180 height 128
click at [456, 76] on div "Título: 8. Participación Fecha: [DATE] 20:00 La tarea se asignará a: Programaci…" at bounding box center [302, 238] width 402 height 336
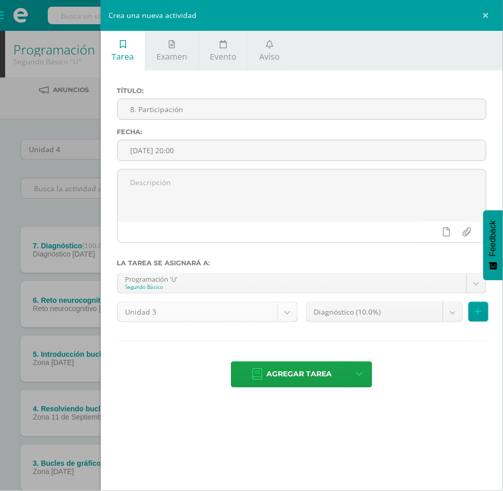
click at [386, 242] on body "Tarea asignada exitosamente Estudiantes Disciplina Asistencia Mis cursos Archiv…" at bounding box center [251, 334] width 503 height 669
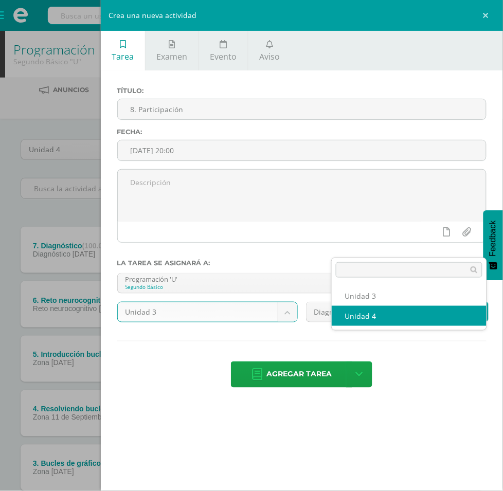
select select "200544"
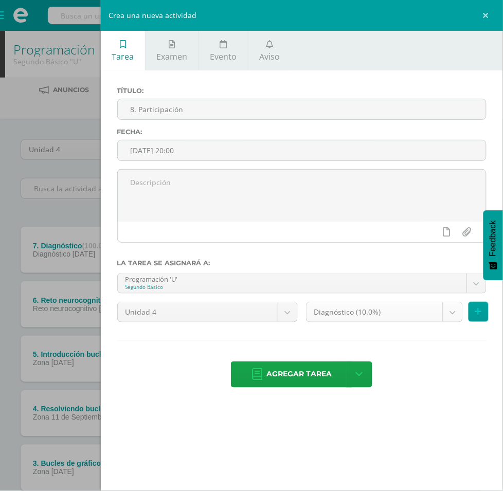
click at [367, 275] on body "Tarea asignada exitosamente Estudiantes Disciplina Asistencia Mis cursos Archiv…" at bounding box center [251, 334] width 503 height 669
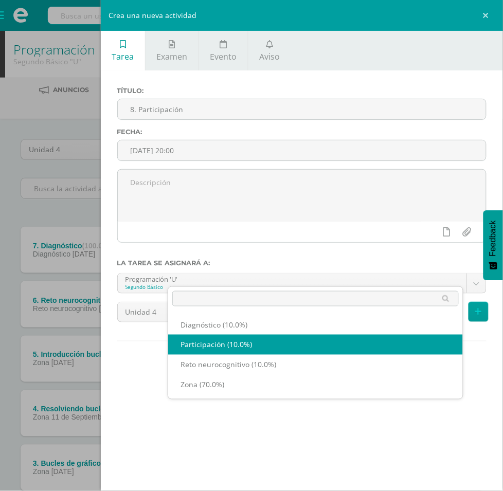
select select "204420"
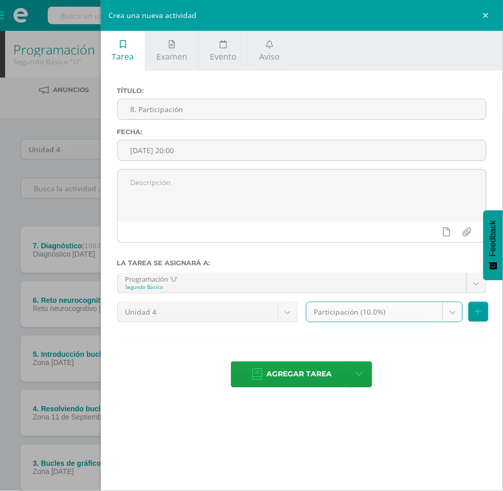
click at [325, 409] on div "Tarea Examen Evento Aviso Título: 8. Participación Fecha: [DATE] 20:00 La tarea…" at bounding box center [302, 245] width 402 height 491
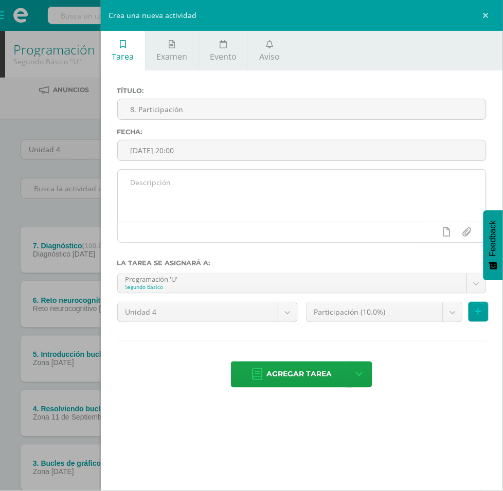
click at [296, 170] on textarea at bounding box center [302, 195] width 368 height 51
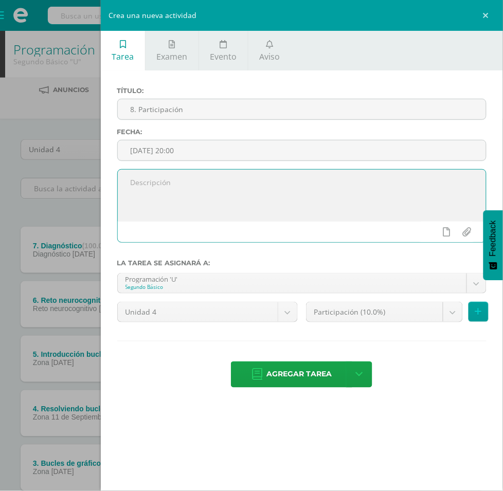
paste textarea "Code Avengers"
type textarea "Code Avengers"
click at [328, 362] on span "Agregar tarea" at bounding box center [298, 374] width 65 height 25
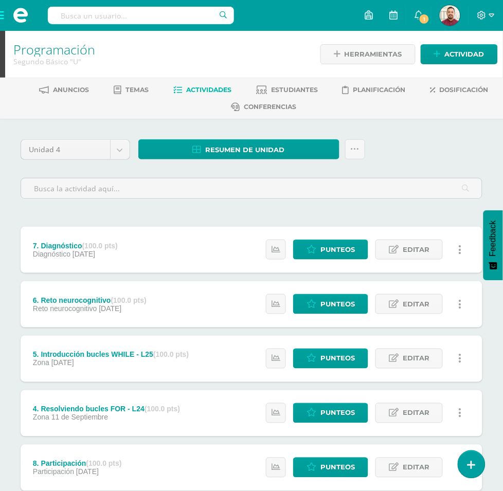
scroll to position [129, 0]
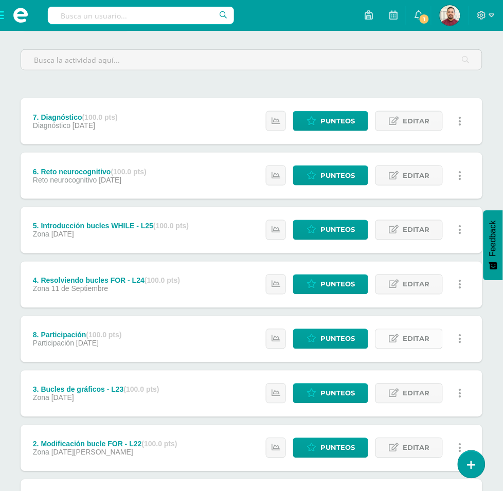
click at [401, 329] on link "Editar" at bounding box center [408, 339] width 67 height 20
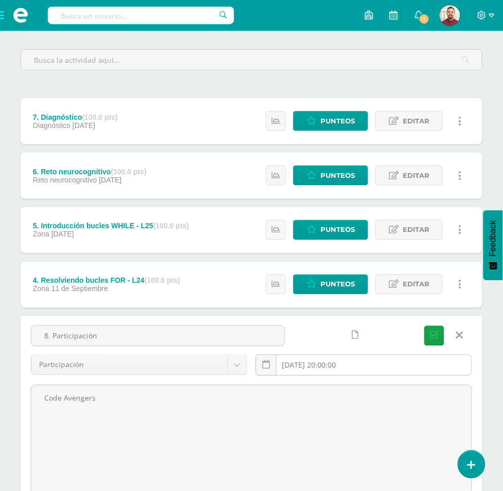
click at [376, 355] on input "[DATE] 20:00:00" at bounding box center [363, 365] width 215 height 20
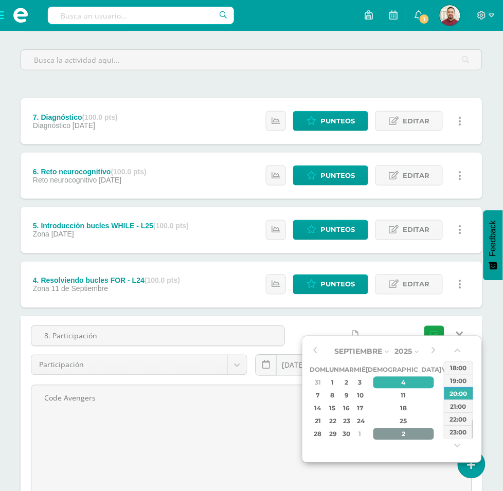
click at [393, 433] on div "2" at bounding box center [403, 434] width 61 height 12
click at [393, 433] on div "30" at bounding box center [403, 434] width 61 height 12
click at [393, 385] on div "2" at bounding box center [403, 383] width 61 height 12
type input "[DATE] 20:00"
click at [459, 394] on div "20:00" at bounding box center [458, 393] width 29 height 13
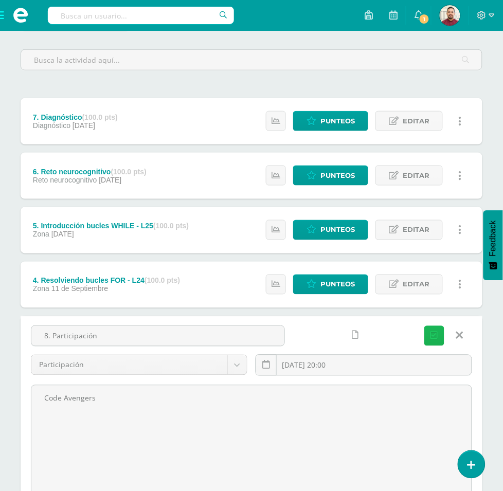
click at [435, 332] on icon "submit" at bounding box center [434, 336] width 8 height 9
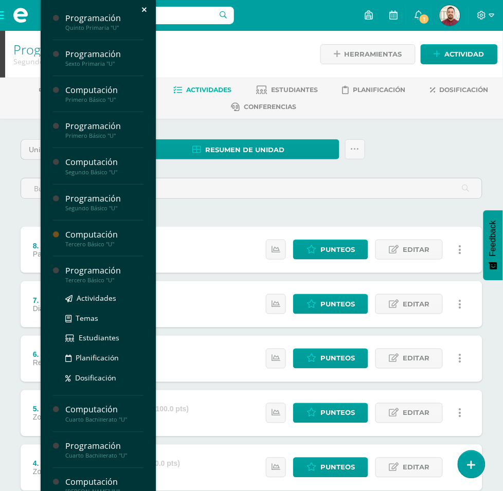
click at [143, 279] on div "Tercero Básico "U"" at bounding box center [104, 280] width 78 height 7
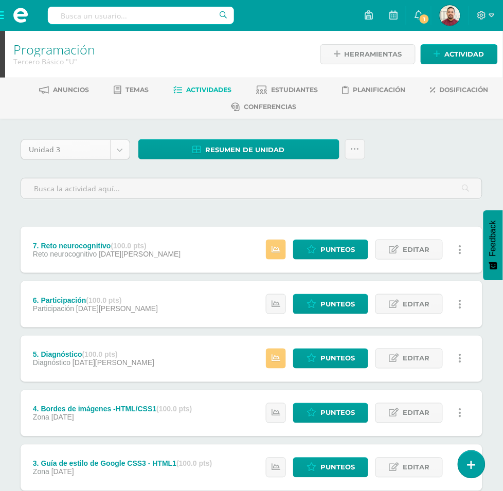
click at [183, 154] on body "Estudiantes Disciplina Asistencia Mis cursos Archivos Reportes Soporte Ayuda Re…" at bounding box center [251, 334] width 503 height 669
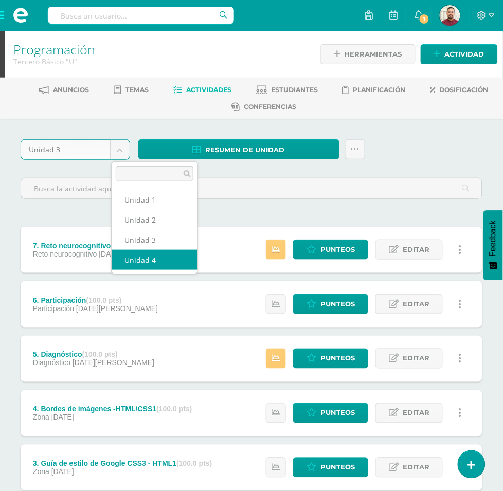
select select "Unidad 4"
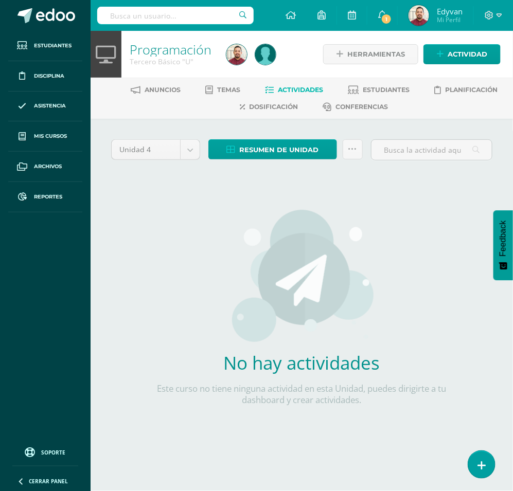
click at [374, 219] on img at bounding box center [302, 276] width 146 height 134
click at [462, 55] on span "Actividad" at bounding box center [467, 54] width 40 height 19
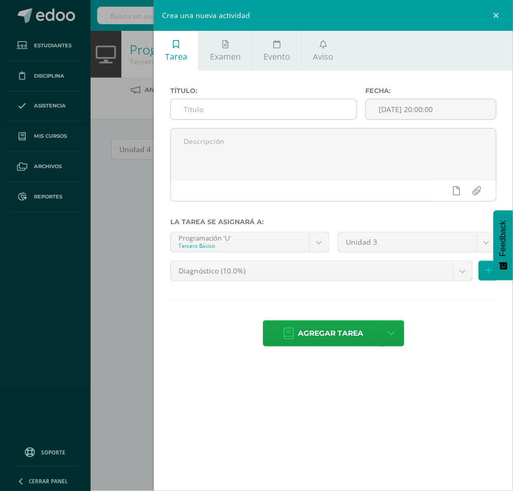
click at [291, 104] on input "text" at bounding box center [264, 109] width 186 height 20
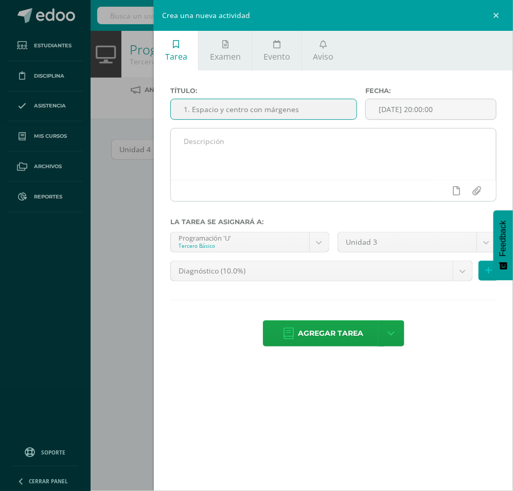
type input "1. Espacio y centro con márgenes"
click at [268, 149] on textarea at bounding box center [333, 154] width 325 height 51
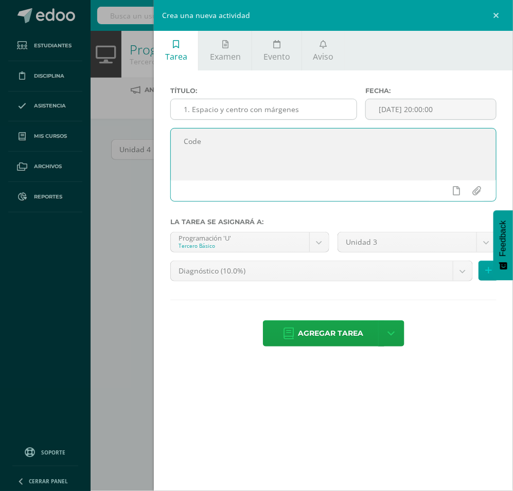
type textarea "Code"
click at [333, 103] on input "1. Espacio y centro con márgenes" at bounding box center [264, 109] width 186 height 20
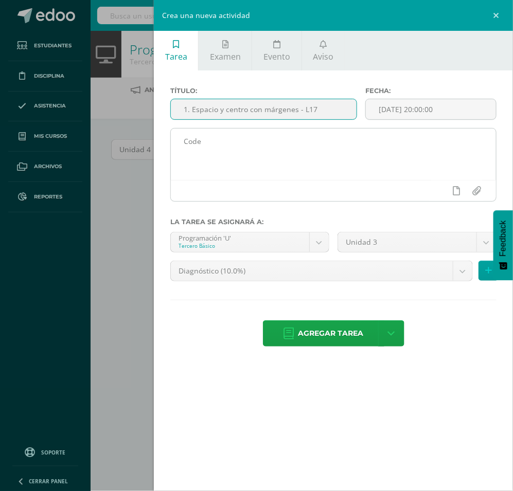
type input "1. Espacio y centro con márgenes - L17"
click at [310, 134] on textarea "Code" at bounding box center [333, 154] width 325 height 51
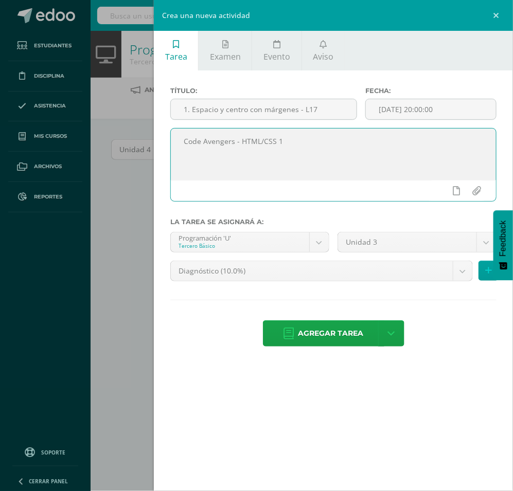
click at [284, 152] on textarea "Code Avengers - HTML/CSS 1" at bounding box center [333, 154] width 325 height 51
type textarea "Code Avengers - HTML/CSS 1"
click at [403, 244] on body "Estudiantes Disciplina Asistencia Mis cursos Archivos Reportes Soporte Ayuda Re…" at bounding box center [256, 229] width 513 height 459
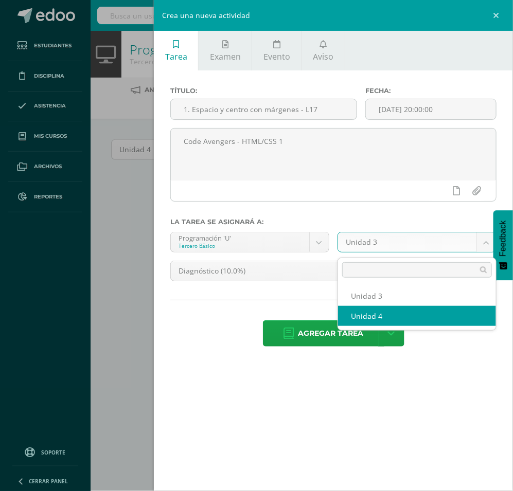
select select "200761"
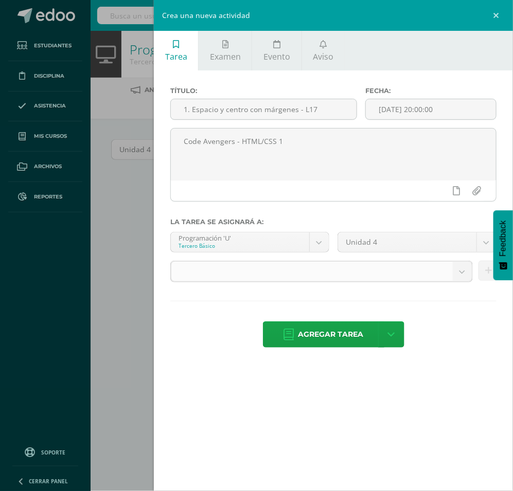
click at [371, 281] on span at bounding box center [311, 272] width 265 height 20
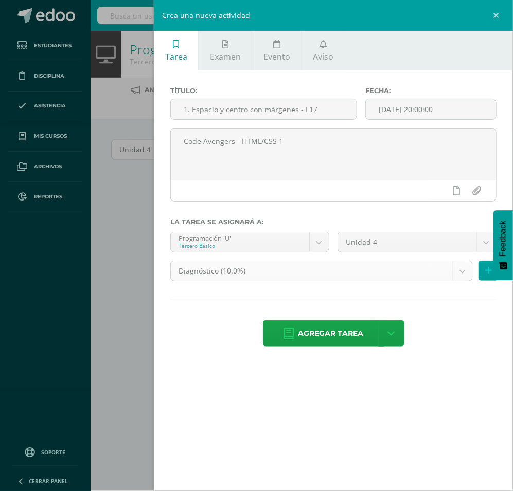
click at [371, 276] on body "Estudiantes Disciplina Asistencia Mis cursos Archivos Reportes Soporte Ayuda Re…" at bounding box center [256, 229] width 513 height 459
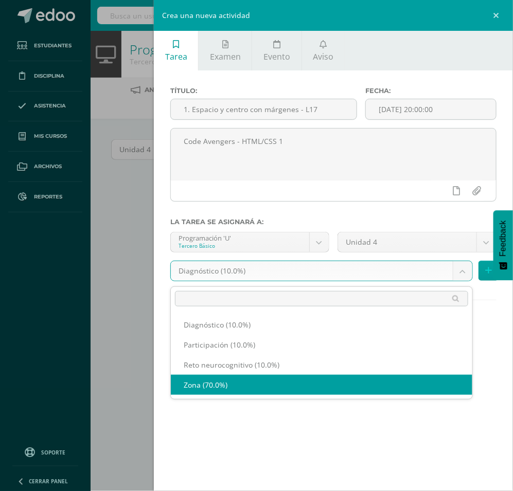
select select "204022"
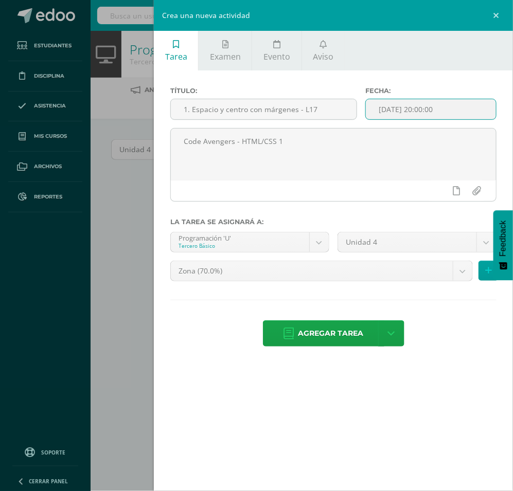
click at [417, 114] on input "[DATE] 20:00:00" at bounding box center [431, 109] width 130 height 20
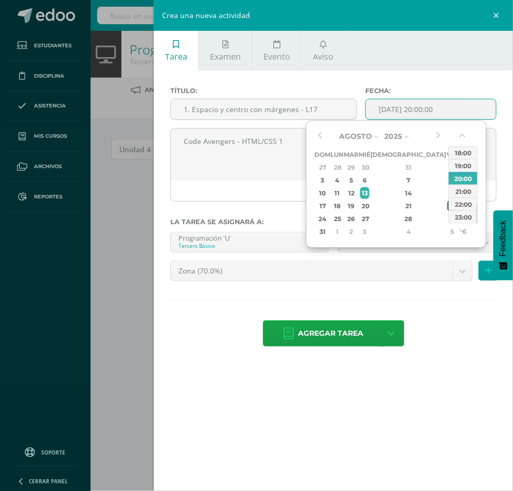
click at [447, 205] on div "22" at bounding box center [451, 206] width 9 height 12
type input "[DATE] 20:00"
click at [461, 172] on div "20:00" at bounding box center [462, 178] width 29 height 13
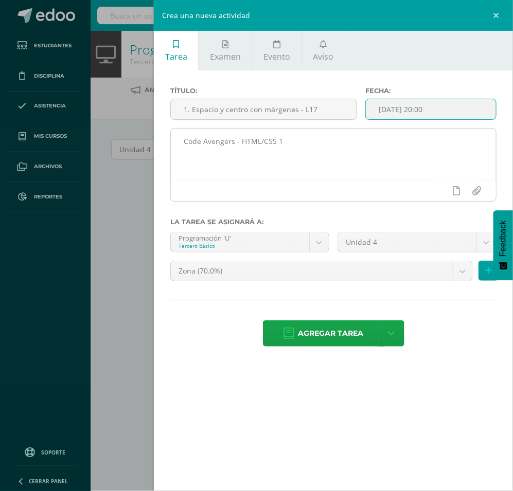
click at [309, 153] on textarea "Code Avengers - HTML/CSS 1" at bounding box center [333, 154] width 325 height 51
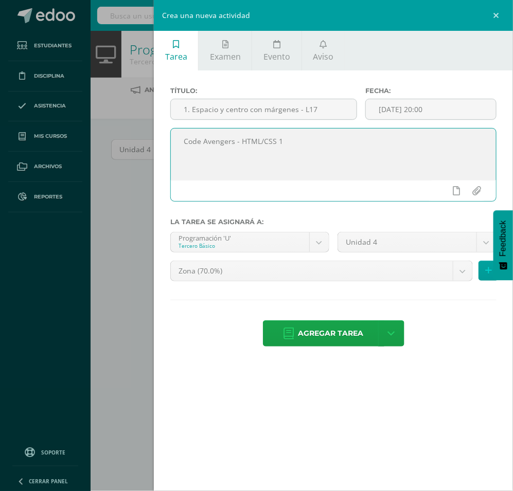
drag, startPoint x: 326, startPoint y: 145, endPoint x: 153, endPoint y: 124, distance: 173.6
click at [154, 124] on div "Título: 1. Espacio y centro con márgenes - L17 Fecha: [DATE] 20:00 Code Avenger…" at bounding box center [333, 217] width 359 height 295
click at [322, 175] on textarea "Code Avengers - HTML/CSS 1" at bounding box center [333, 154] width 325 height 51
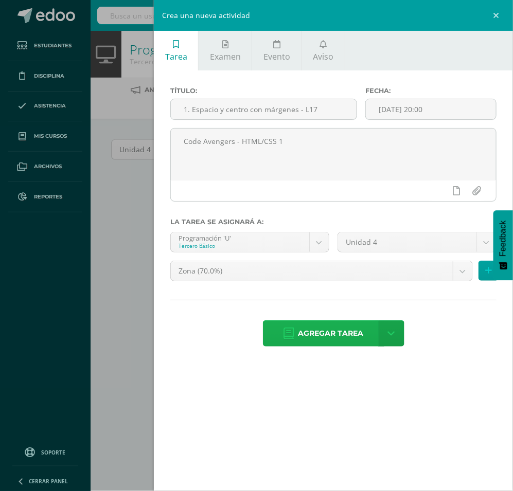
click at [338, 329] on span "Agregar tarea" at bounding box center [330, 333] width 65 height 25
